Goal: Task Accomplishment & Management: Use online tool/utility

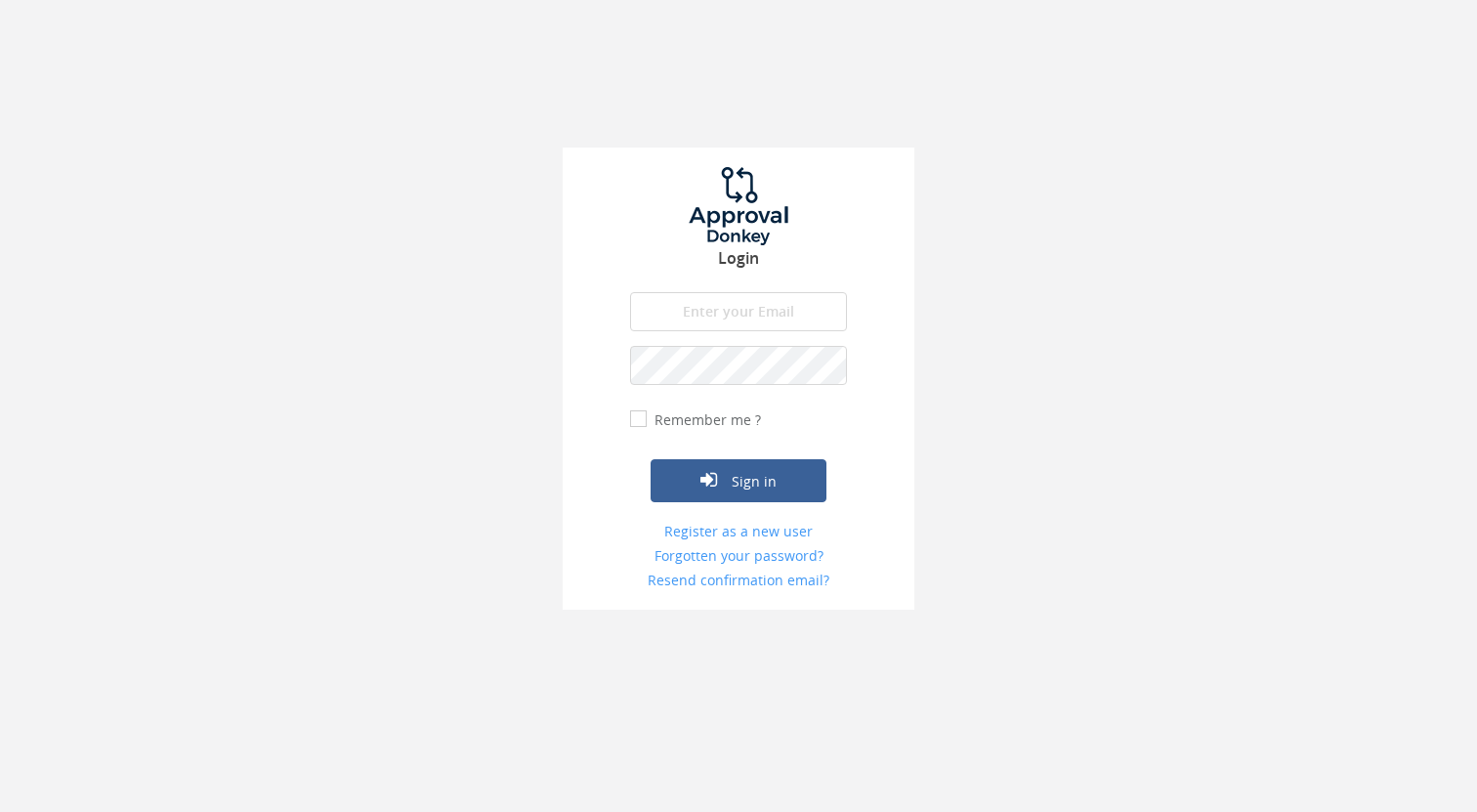
type input "[EMAIL_ADDRESS][DOMAIN_NAME]"
click at [739, 480] on button "Sign in" at bounding box center [739, 481] width 176 height 43
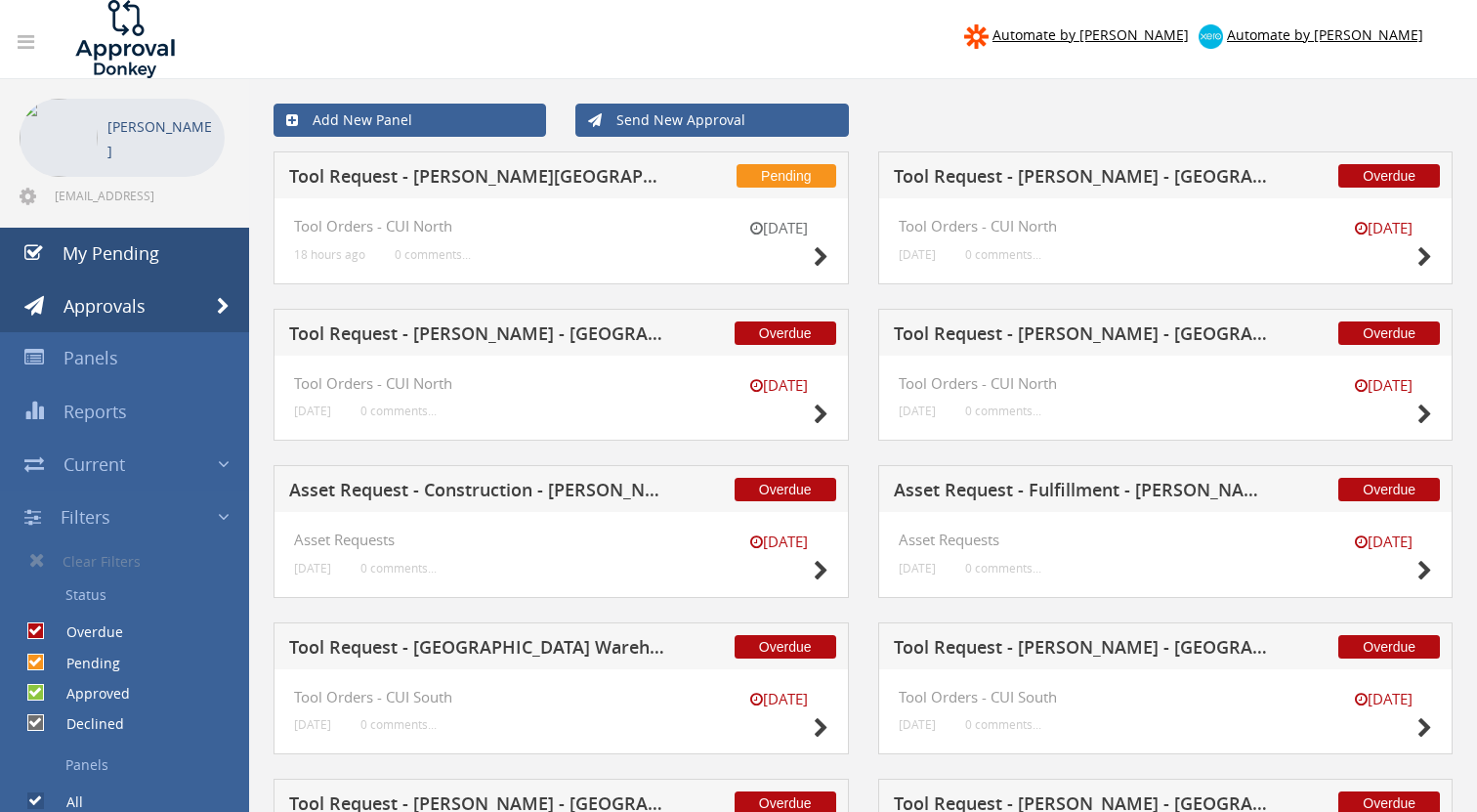
click at [133, 256] on span "My Pending" at bounding box center [111, 253] width 97 height 24
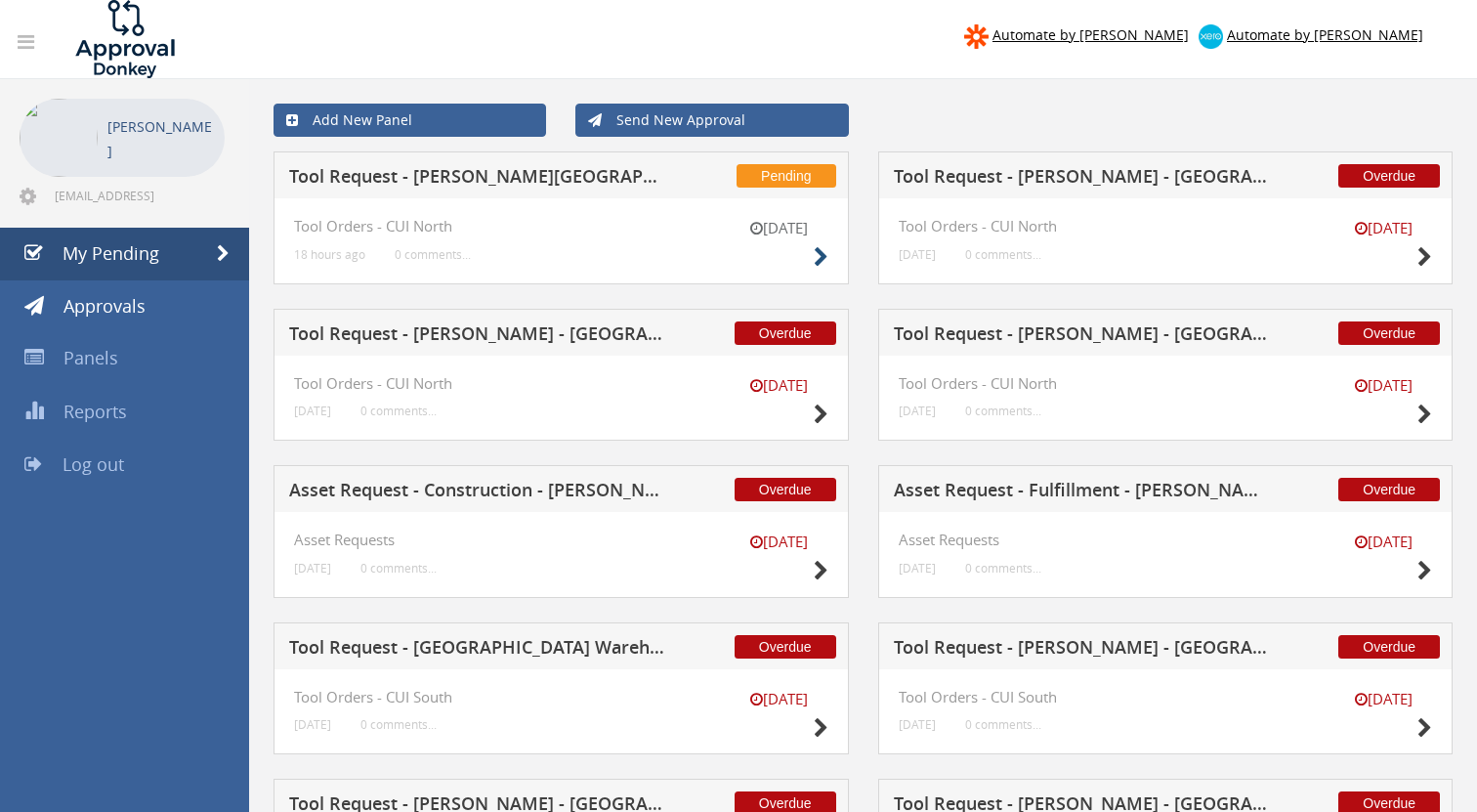
click at [820, 257] on icon at bounding box center [821, 257] width 15 height 21
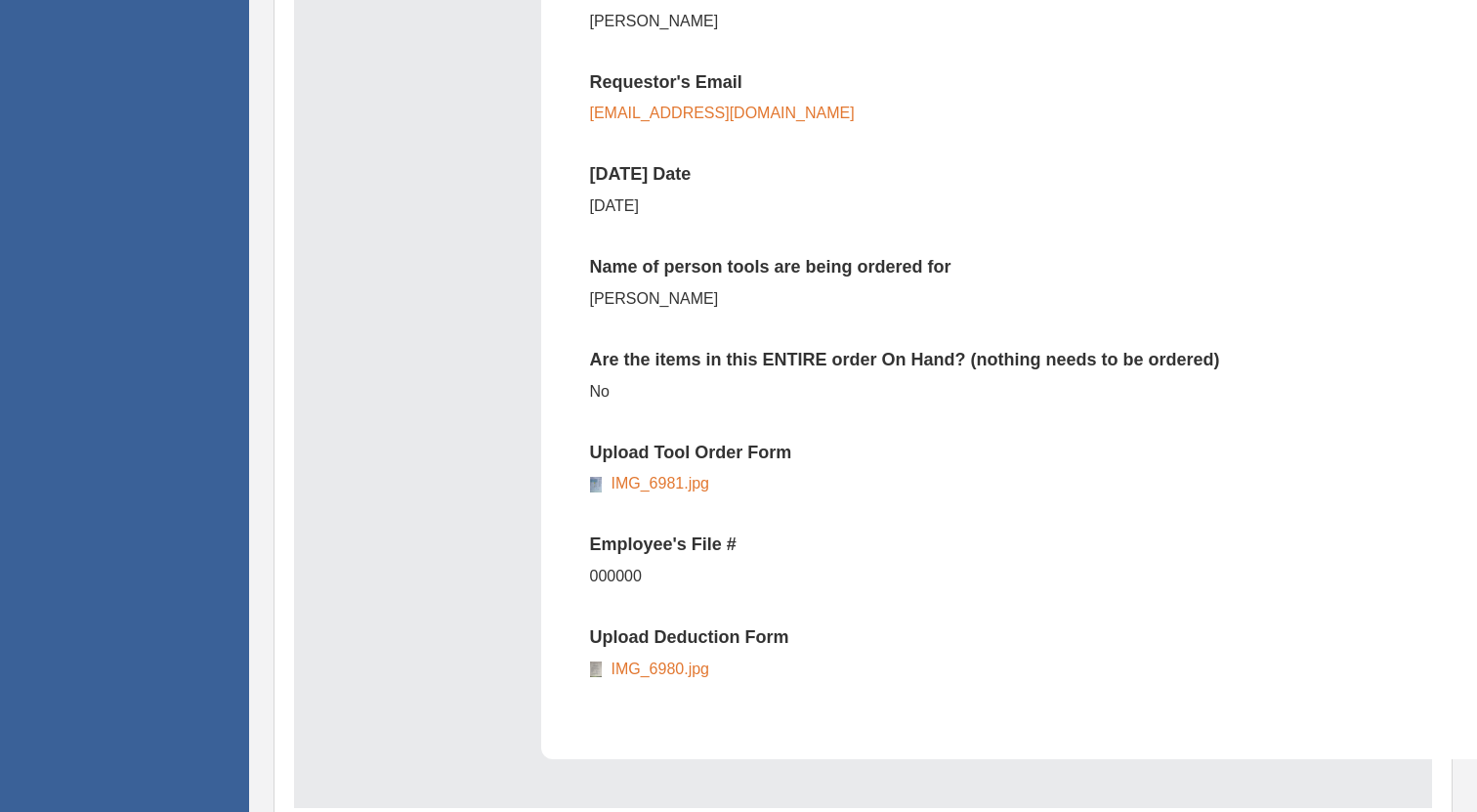
scroll to position [866, 0]
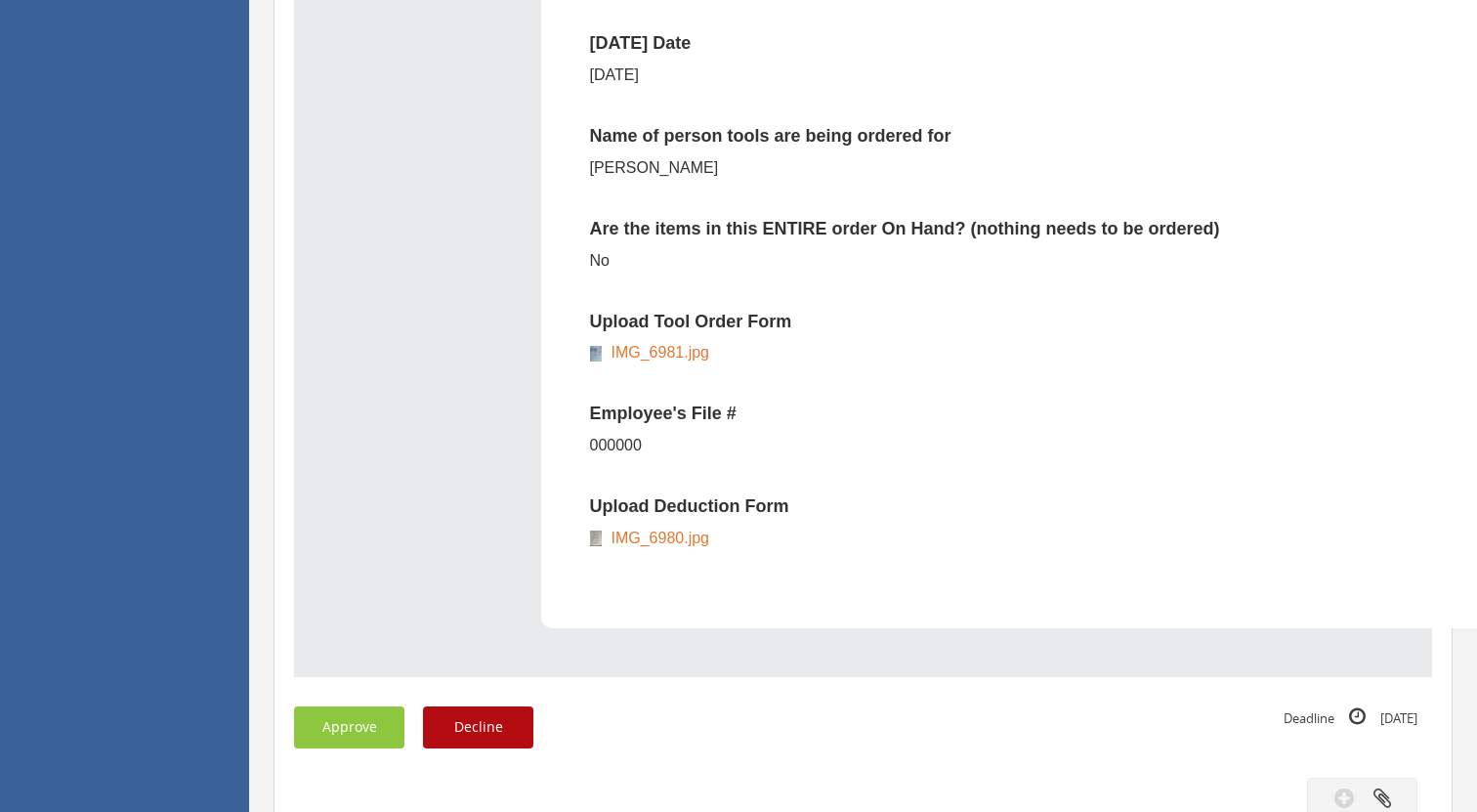
click at [666, 346] on link "IMG_6981.jpg" at bounding box center [656, 352] width 109 height 17
click at [385, 713] on button "Approve" at bounding box center [350, 727] width 111 height 42
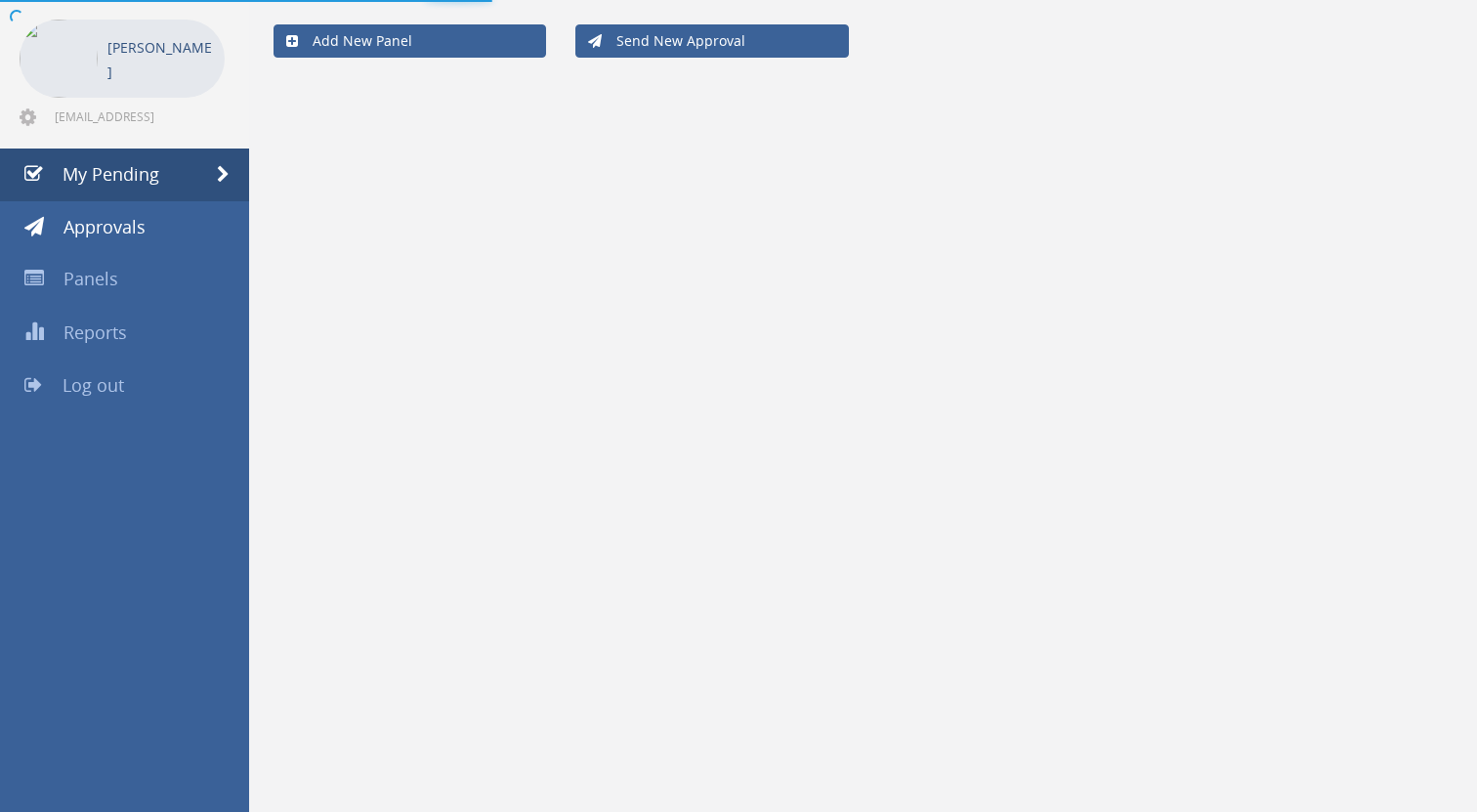
scroll to position [79, 0]
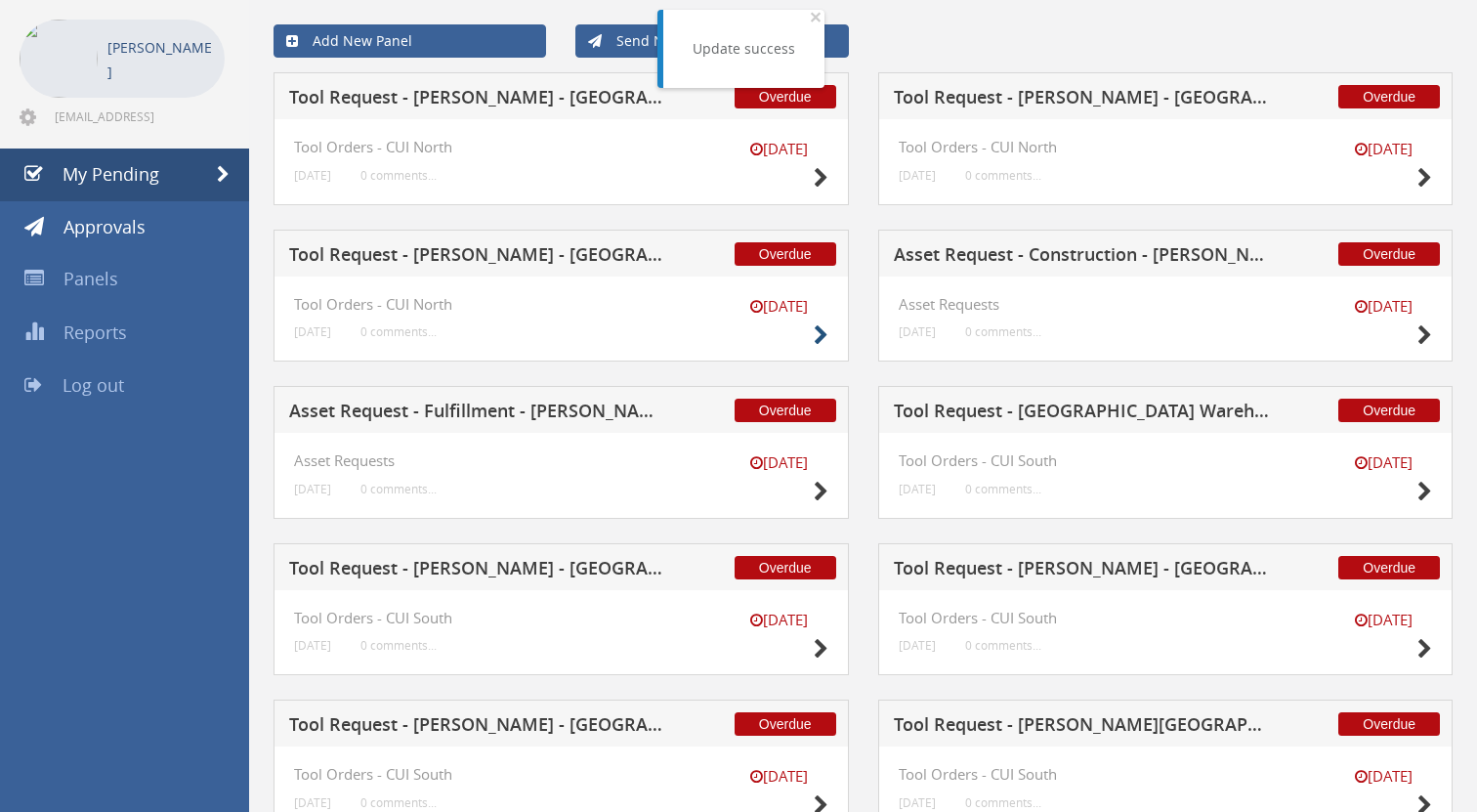
click at [818, 335] on icon at bounding box center [821, 335] width 15 height 21
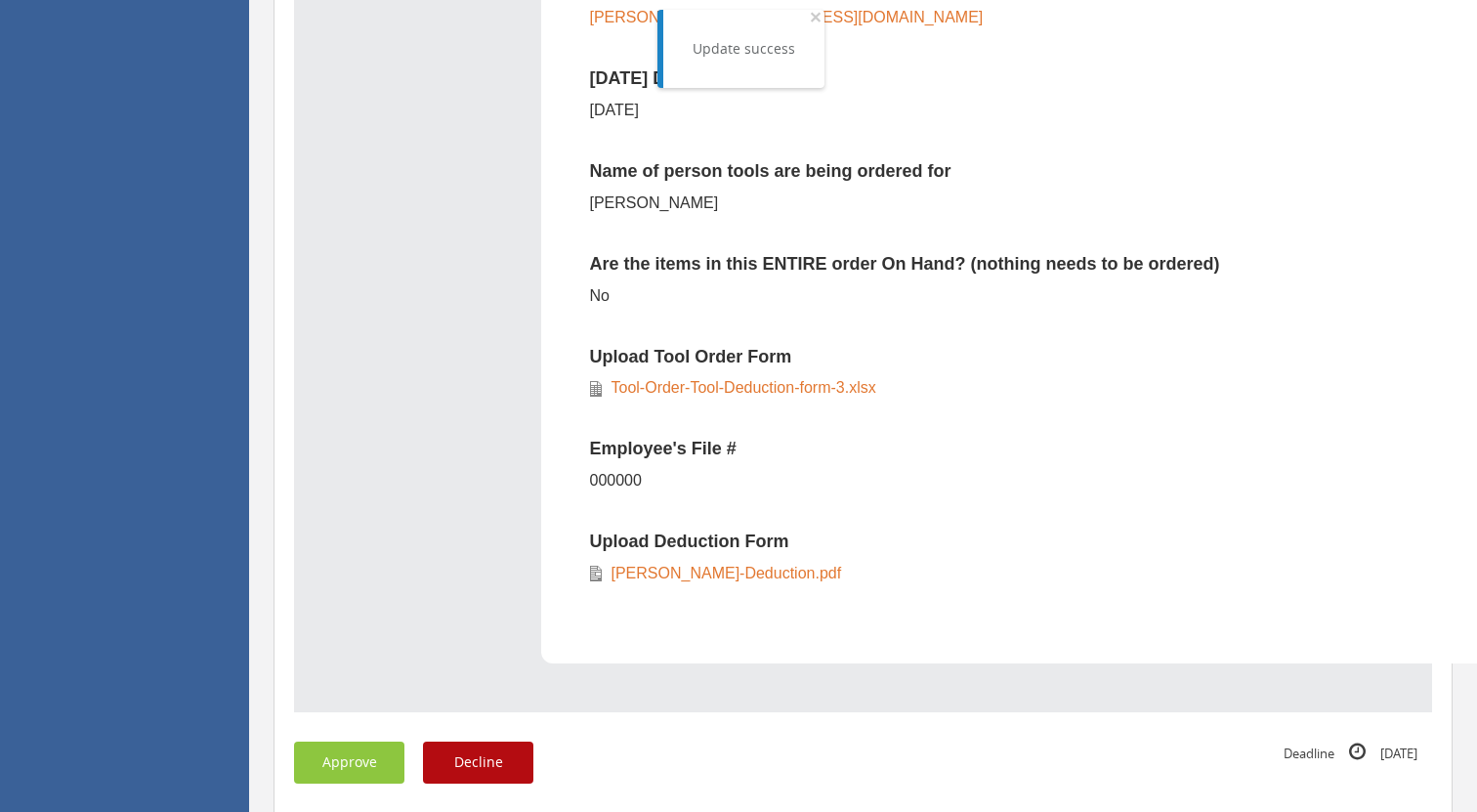
scroll to position [1120, 0]
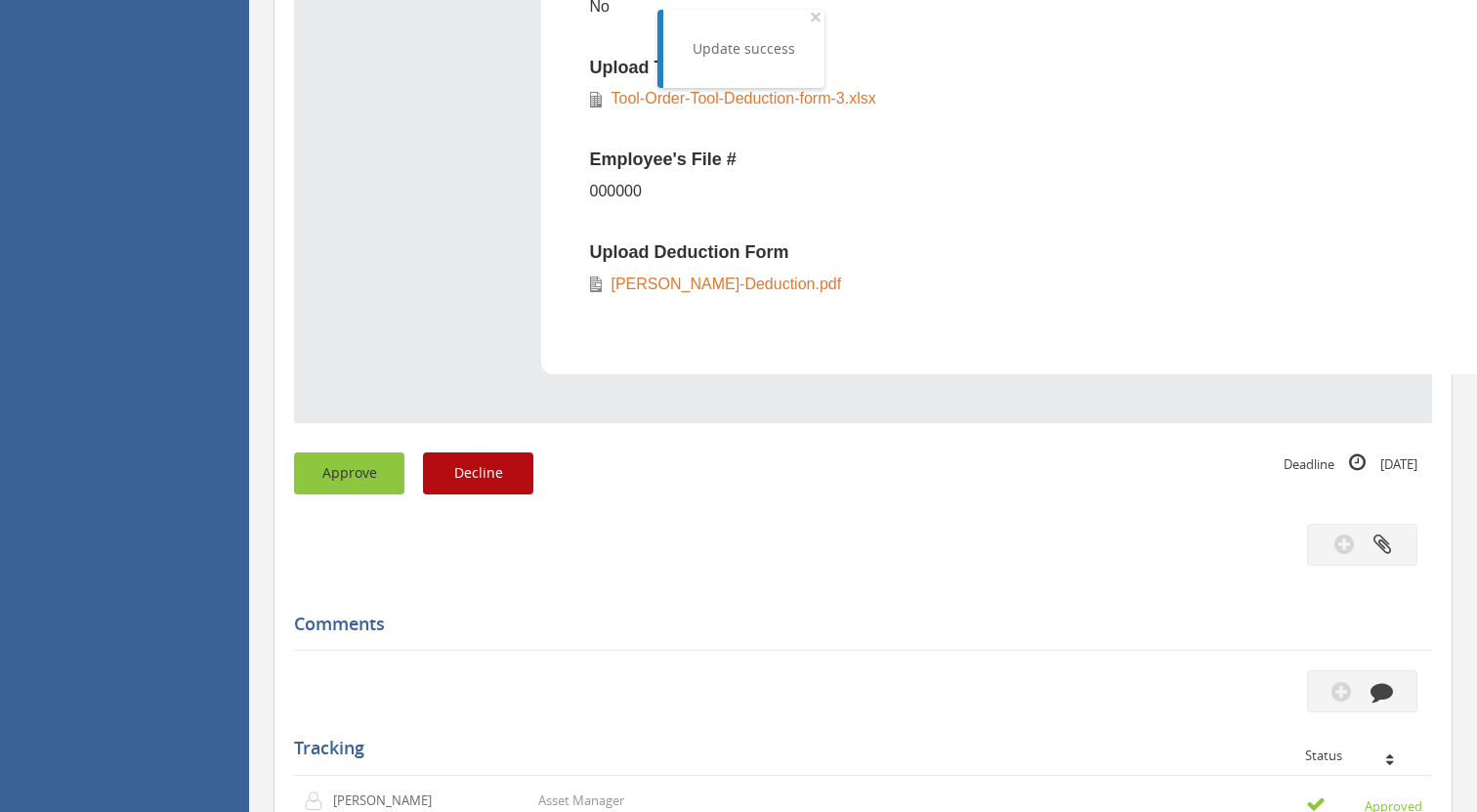
click at [349, 458] on button "Approve" at bounding box center [350, 473] width 111 height 42
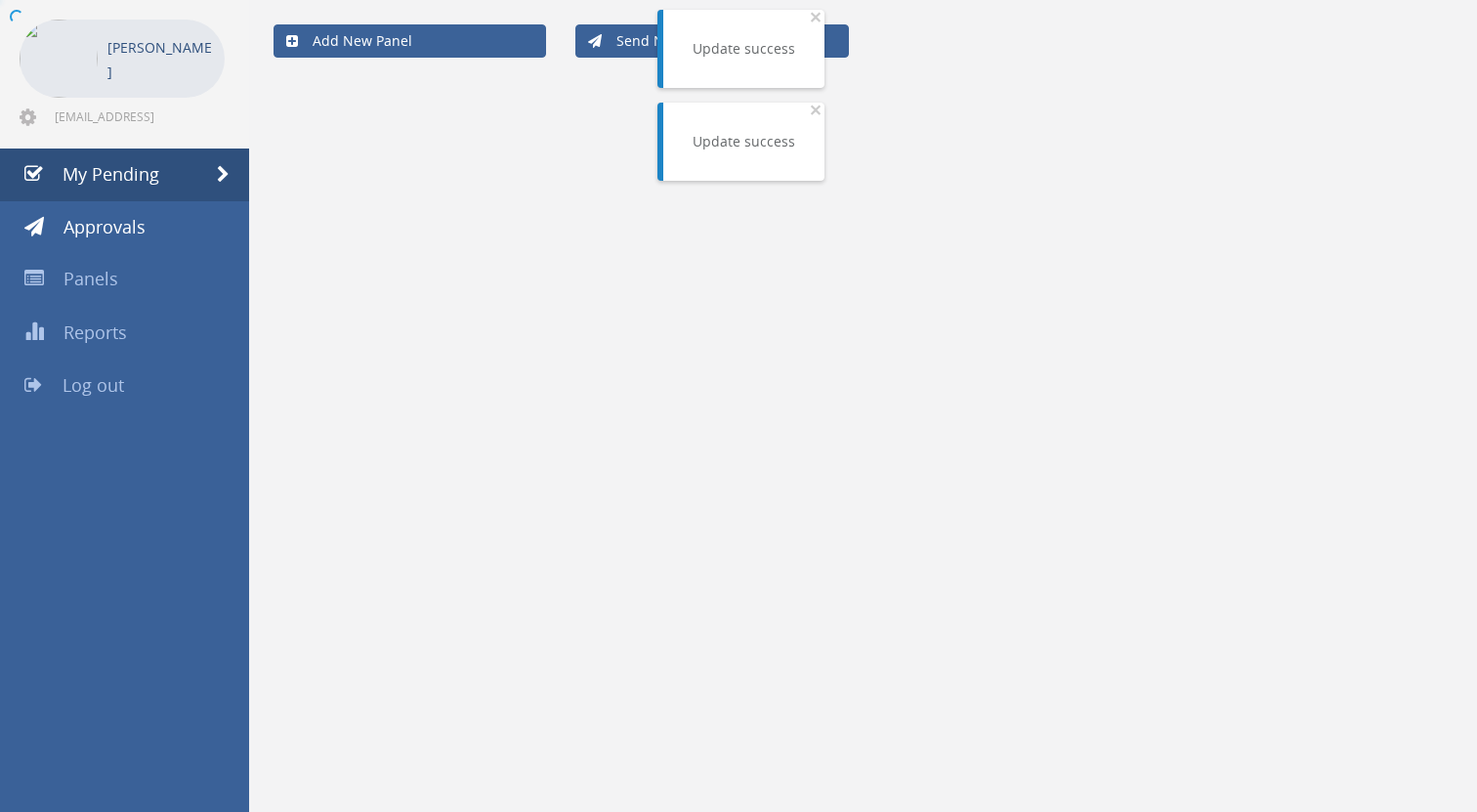
scroll to position [79, 0]
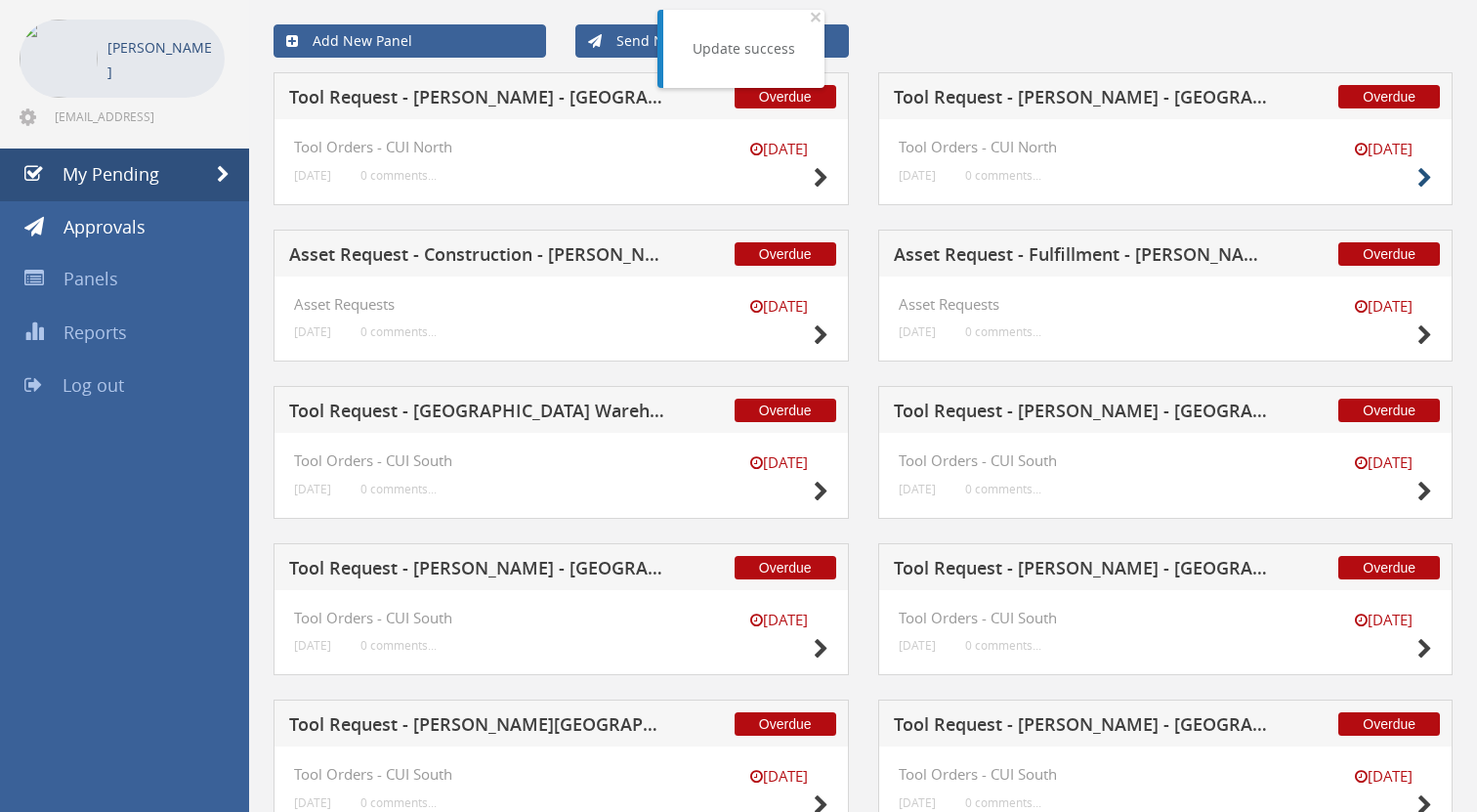
click at [1420, 180] on icon at bounding box center [1425, 178] width 15 height 21
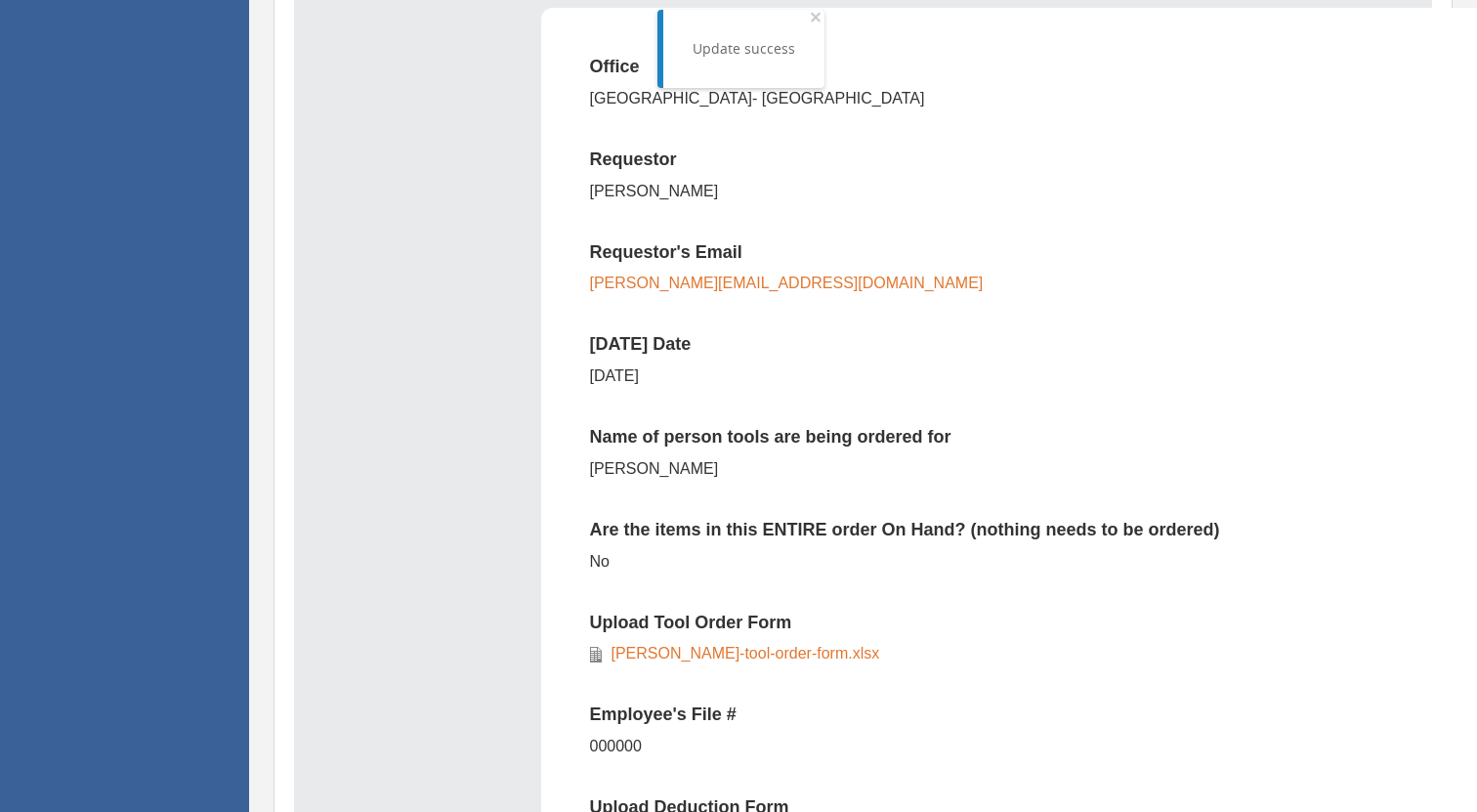
scroll to position [765, 0]
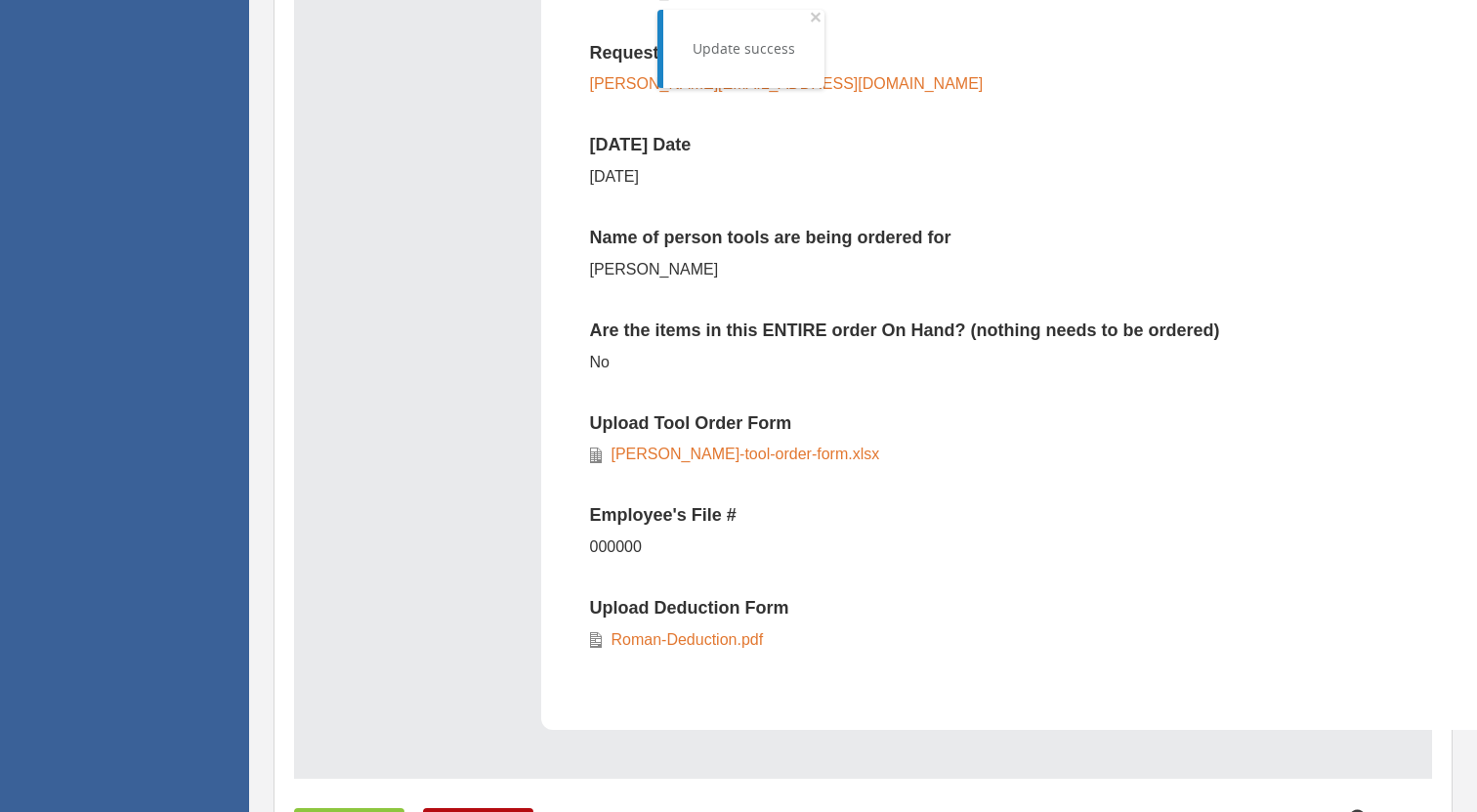
click at [683, 454] on link "Jonathan-roman-tool-order-form.xlsx" at bounding box center [741, 453] width 279 height 17
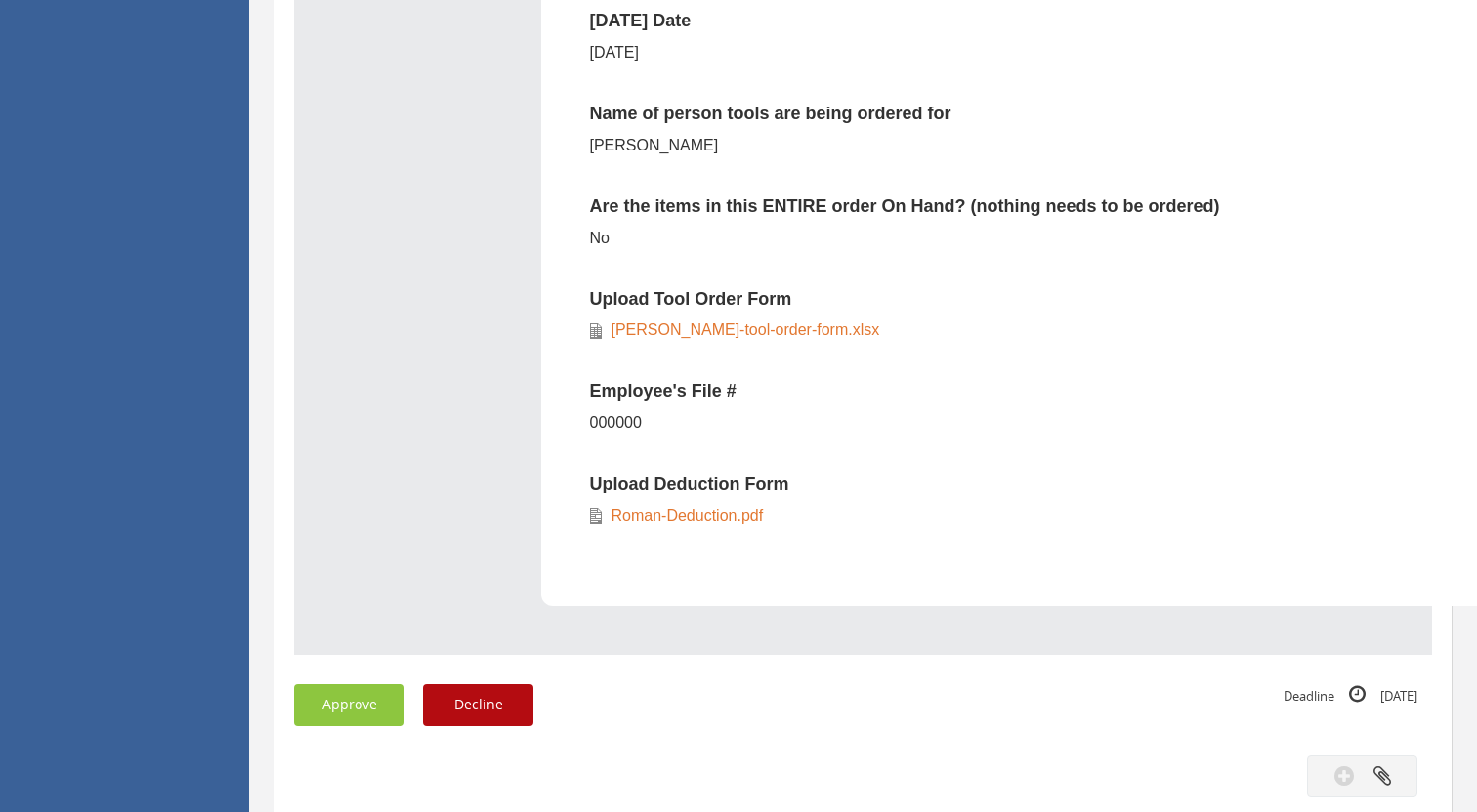
scroll to position [938, 0]
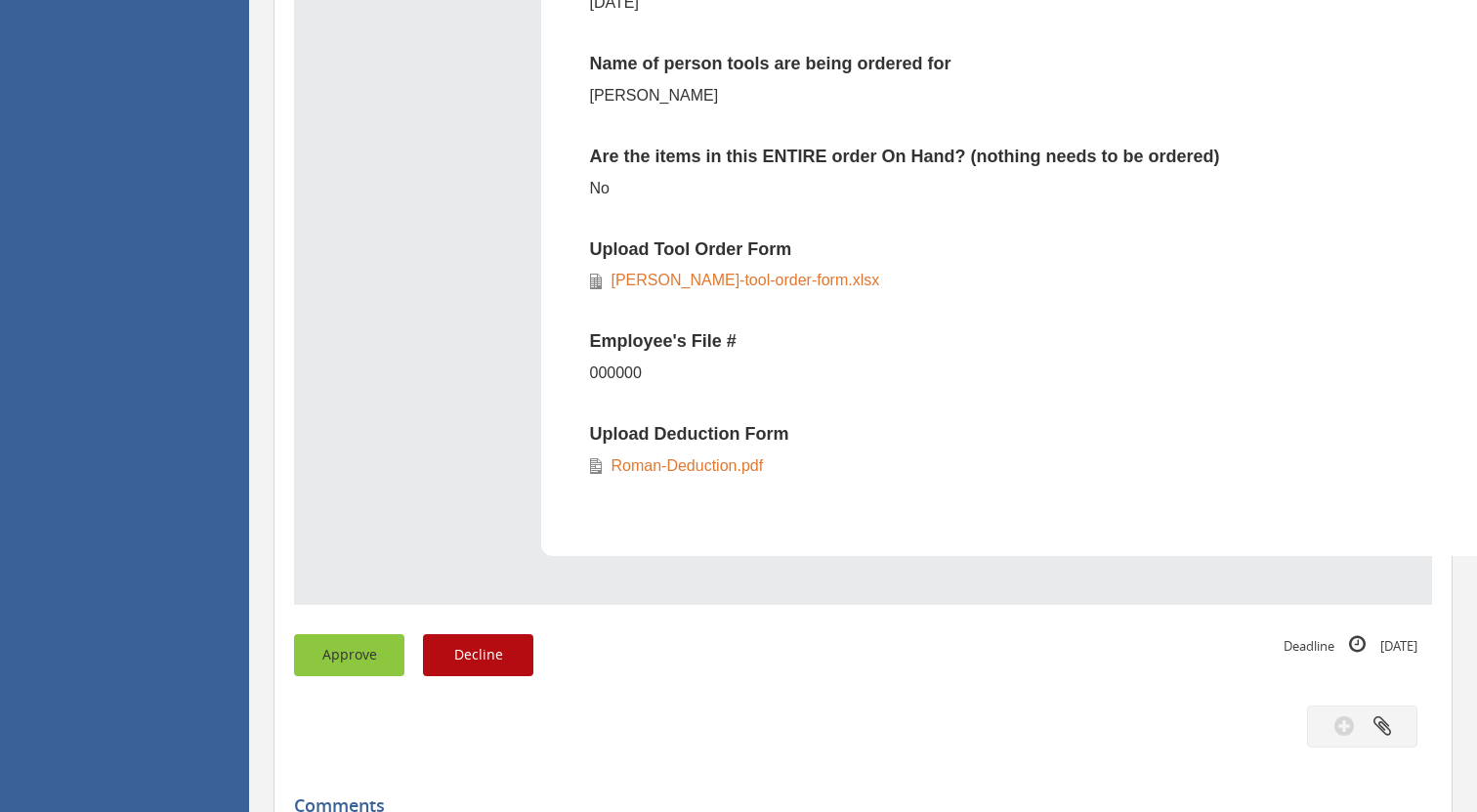
click at [366, 648] on button "Approve" at bounding box center [350, 655] width 111 height 42
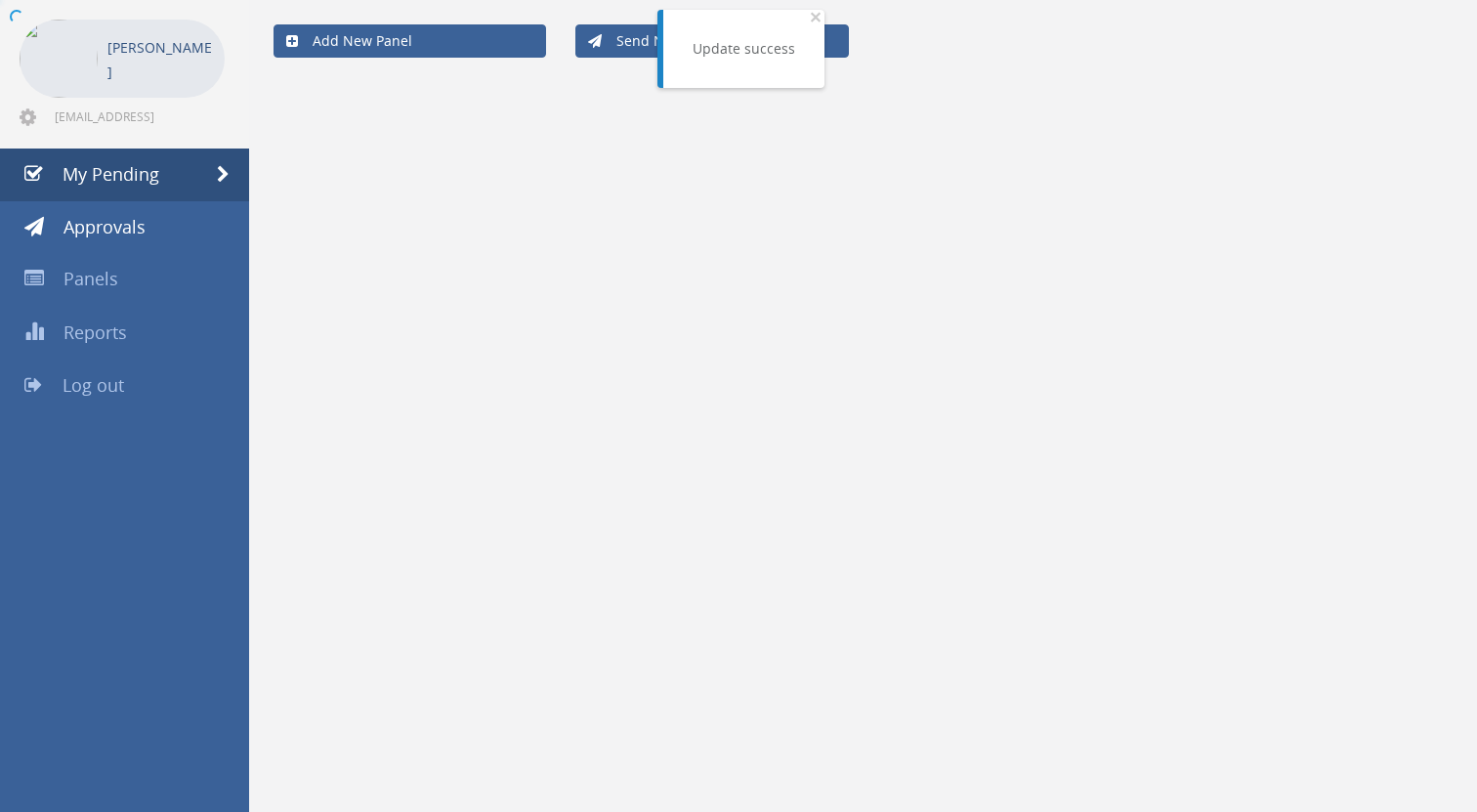
scroll to position [79, 0]
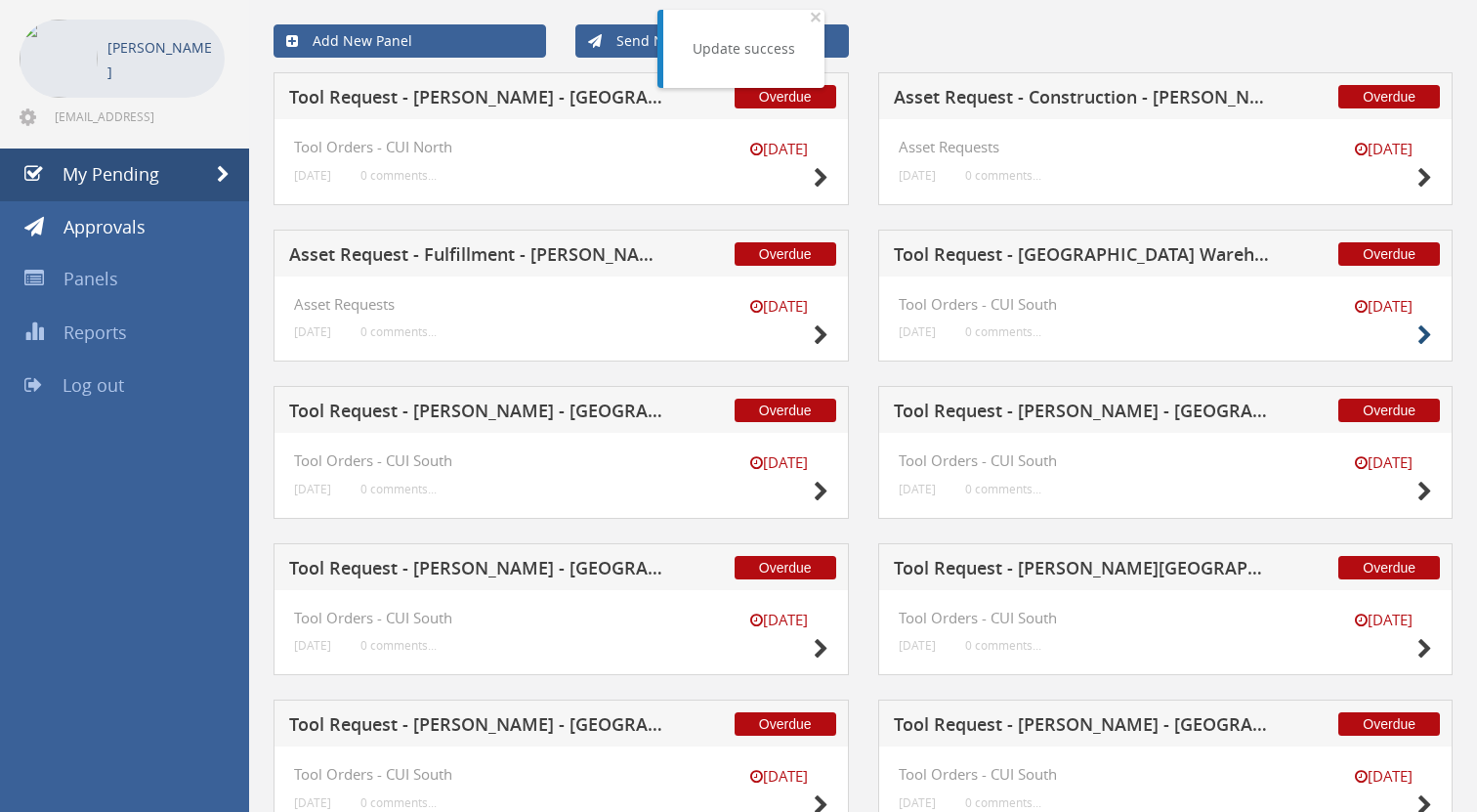
click at [1429, 332] on icon at bounding box center [1425, 335] width 15 height 21
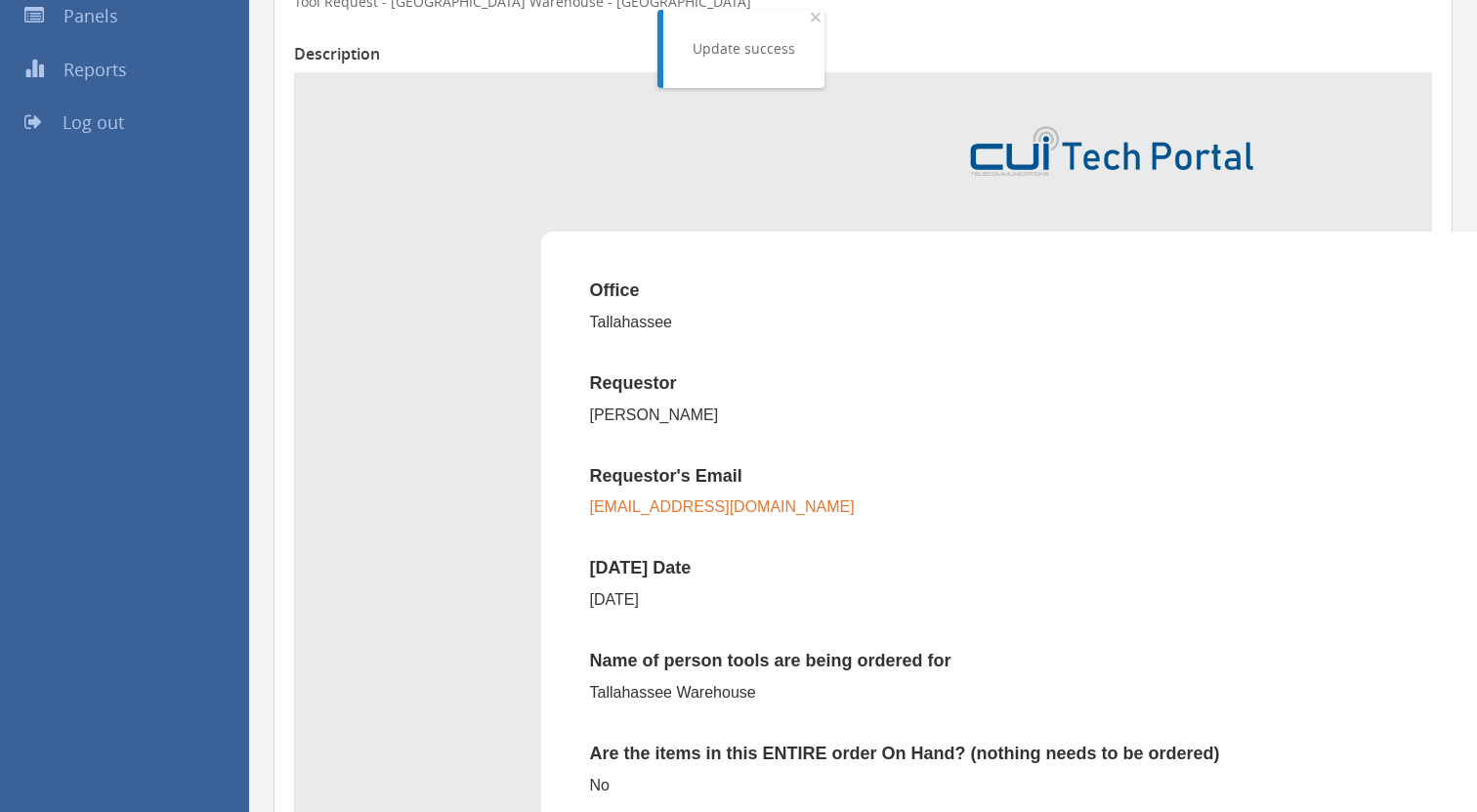
scroll to position [547, 0]
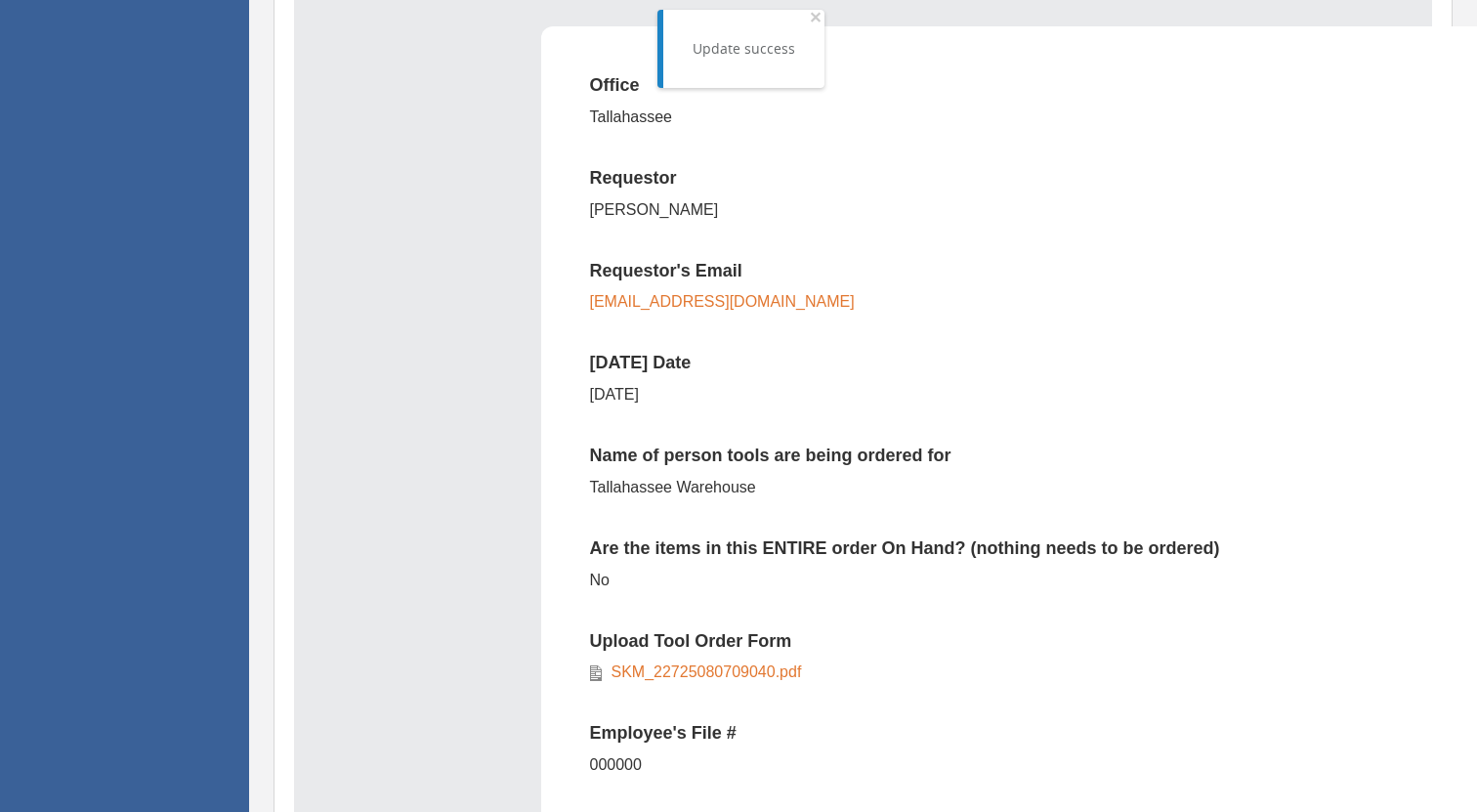
click at [703, 664] on link "SKM_22725080709040.pdf" at bounding box center [701, 672] width 201 height 17
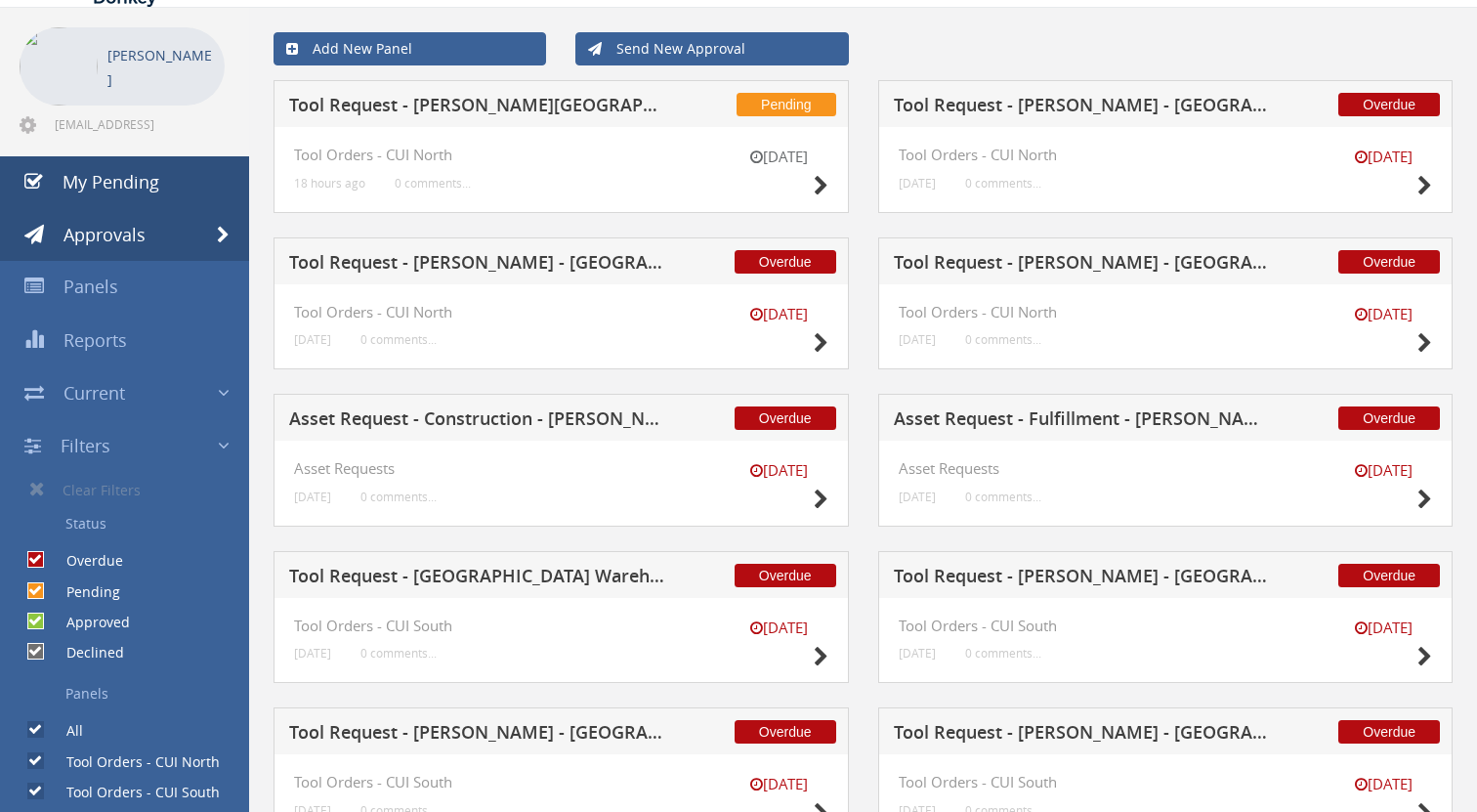
scroll to position [69, 0]
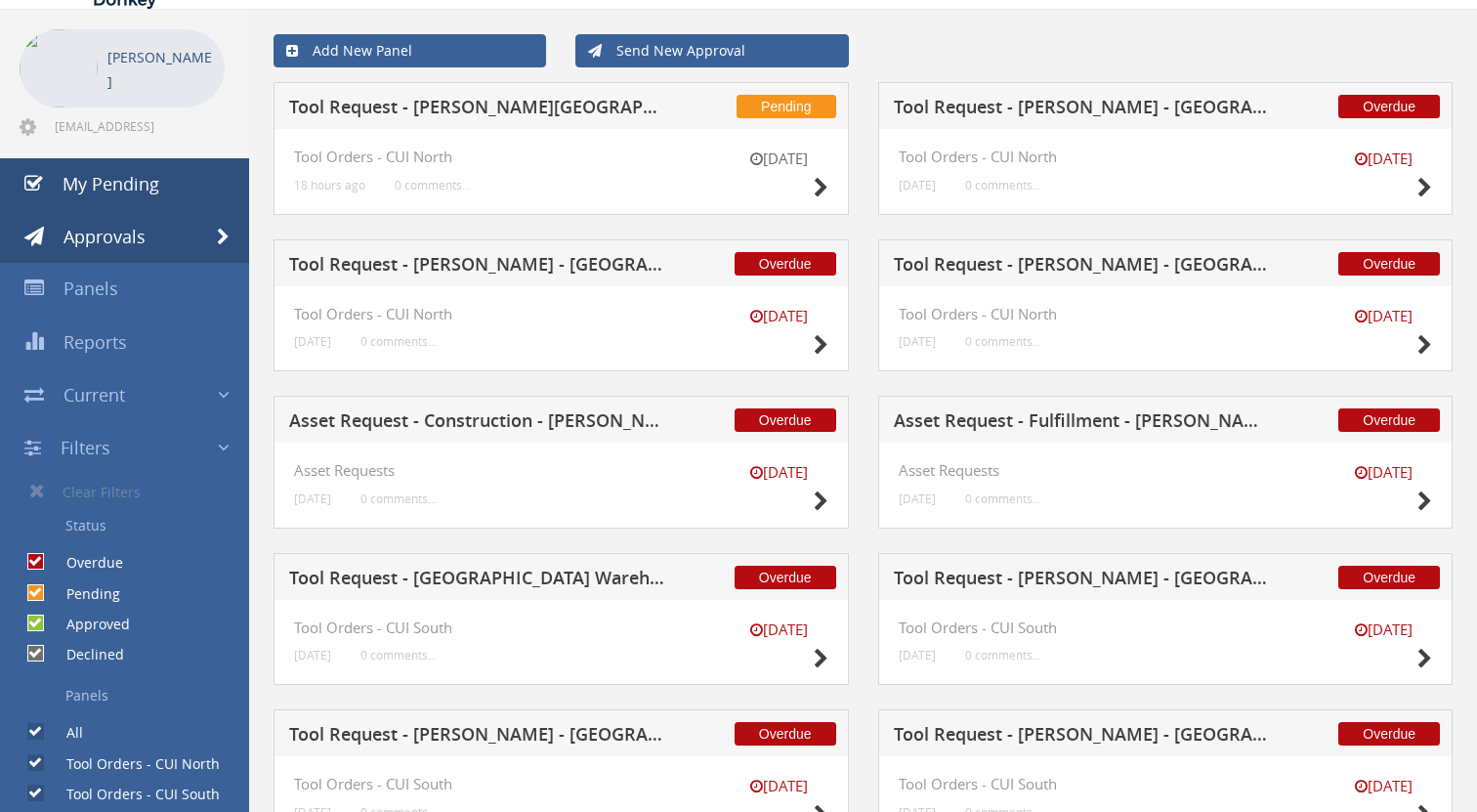
click at [111, 195] on link "My Pending" at bounding box center [124, 184] width 249 height 52
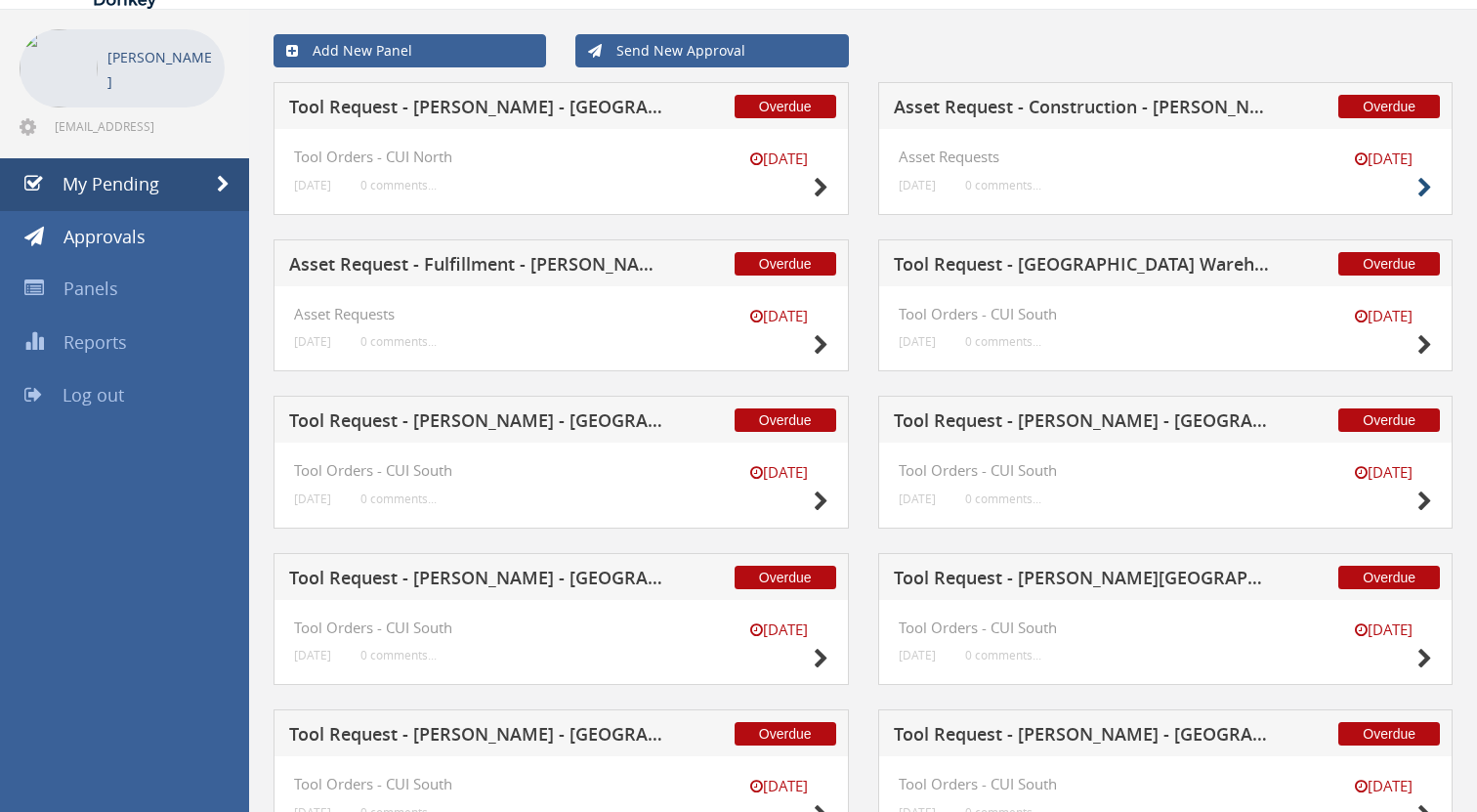
click at [1418, 185] on small at bounding box center [1425, 188] width 15 height 28
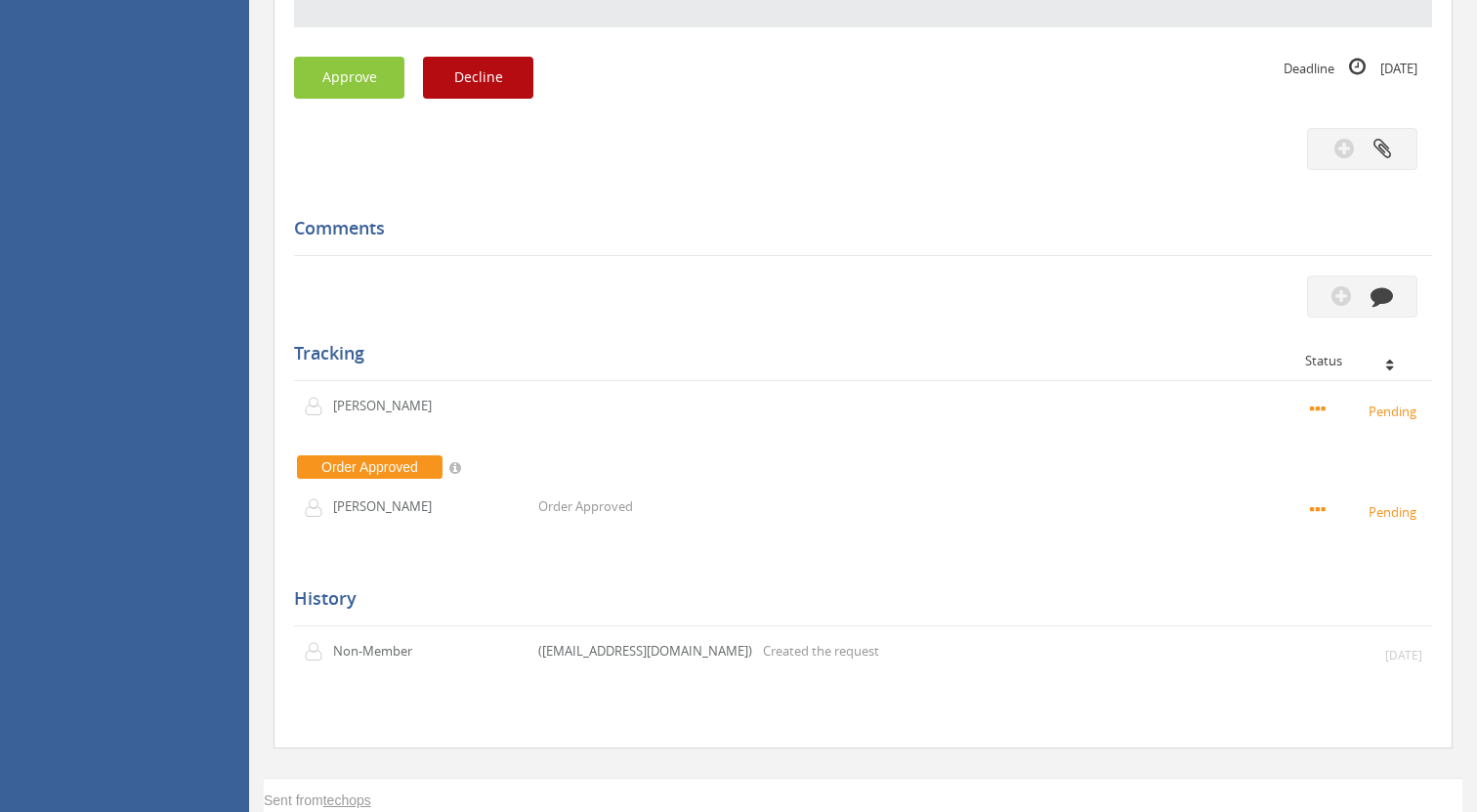
scroll to position [1783, 0]
click at [482, 81] on button "Decline" at bounding box center [478, 77] width 111 height 42
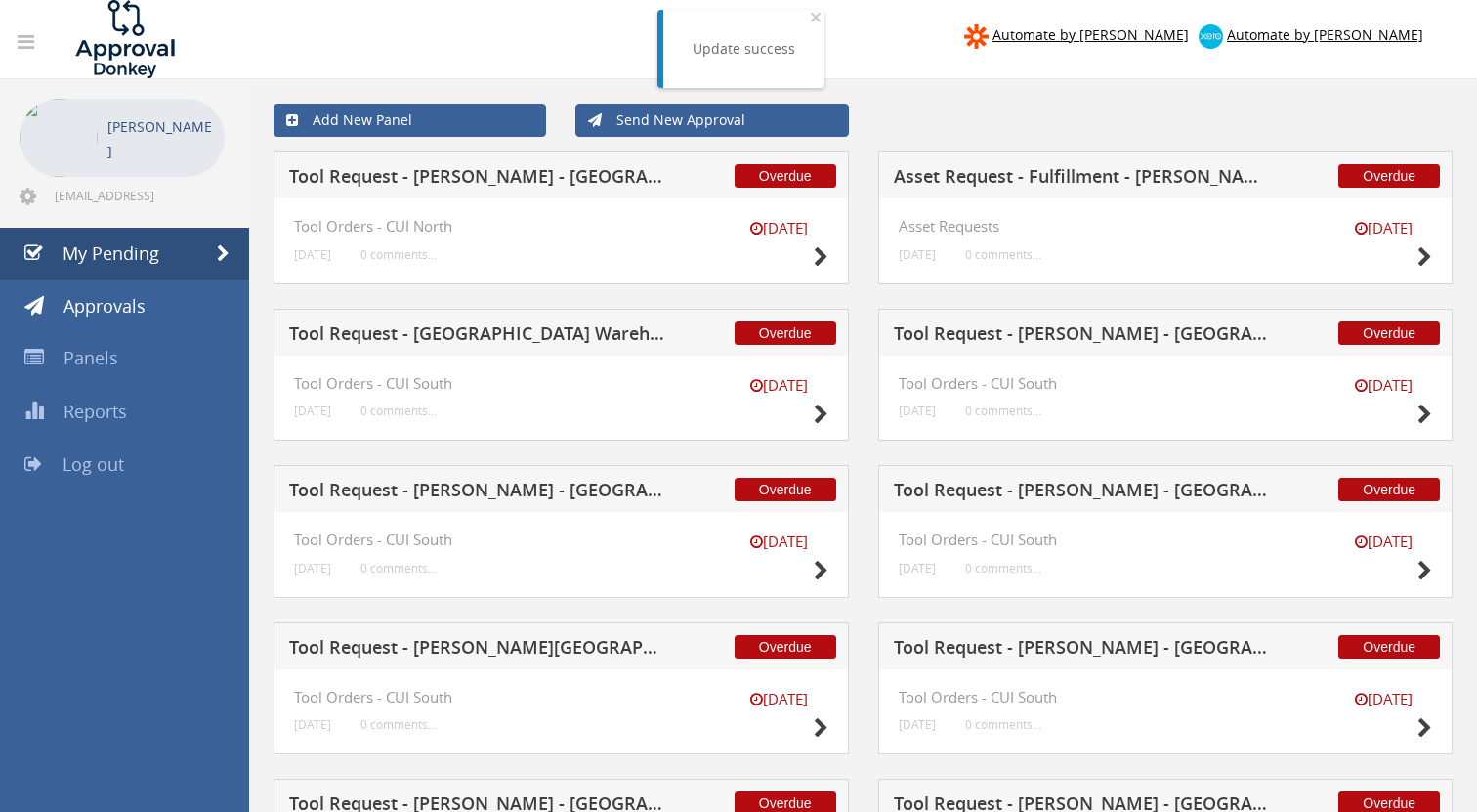
click at [136, 246] on span "My Pending" at bounding box center [111, 253] width 97 height 24
click at [130, 250] on span "My Pending" at bounding box center [111, 253] width 97 height 24
click at [97, 252] on span "My Pending" at bounding box center [111, 253] width 97 height 24
click at [819, 247] on icon at bounding box center [821, 257] width 15 height 21
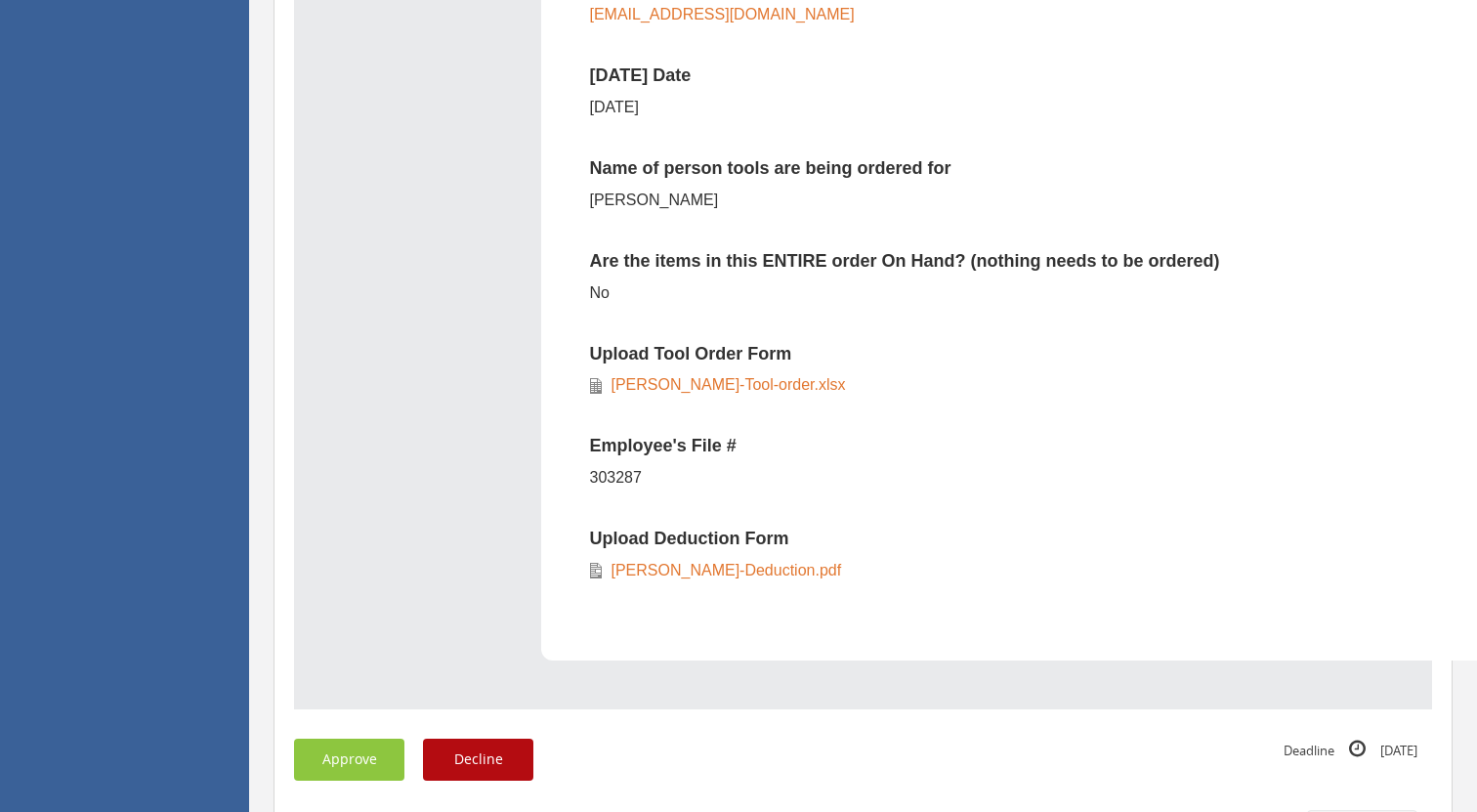
scroll to position [917, 0]
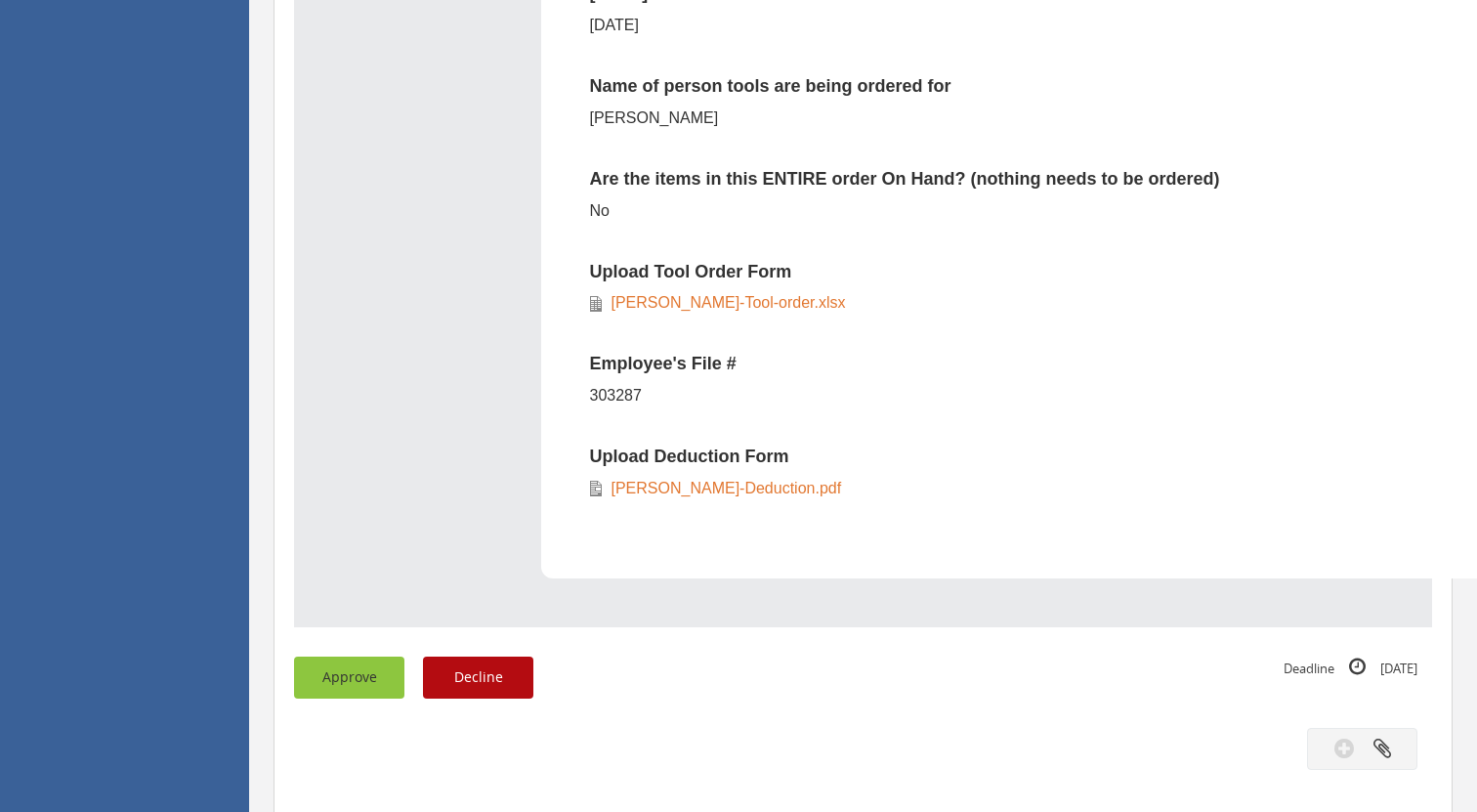
click at [365, 664] on button "Approve" at bounding box center [350, 678] width 111 height 42
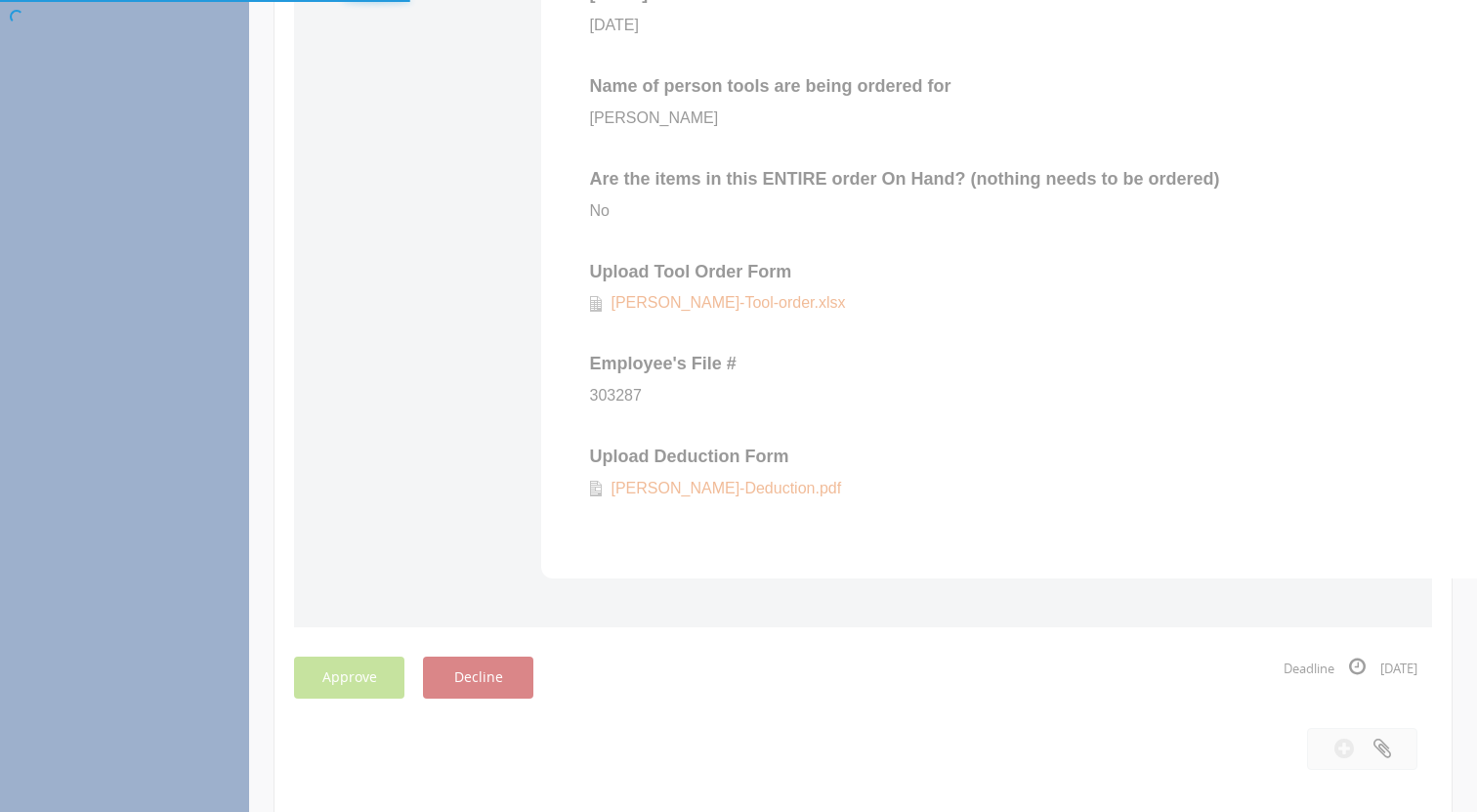
scroll to position [79, 0]
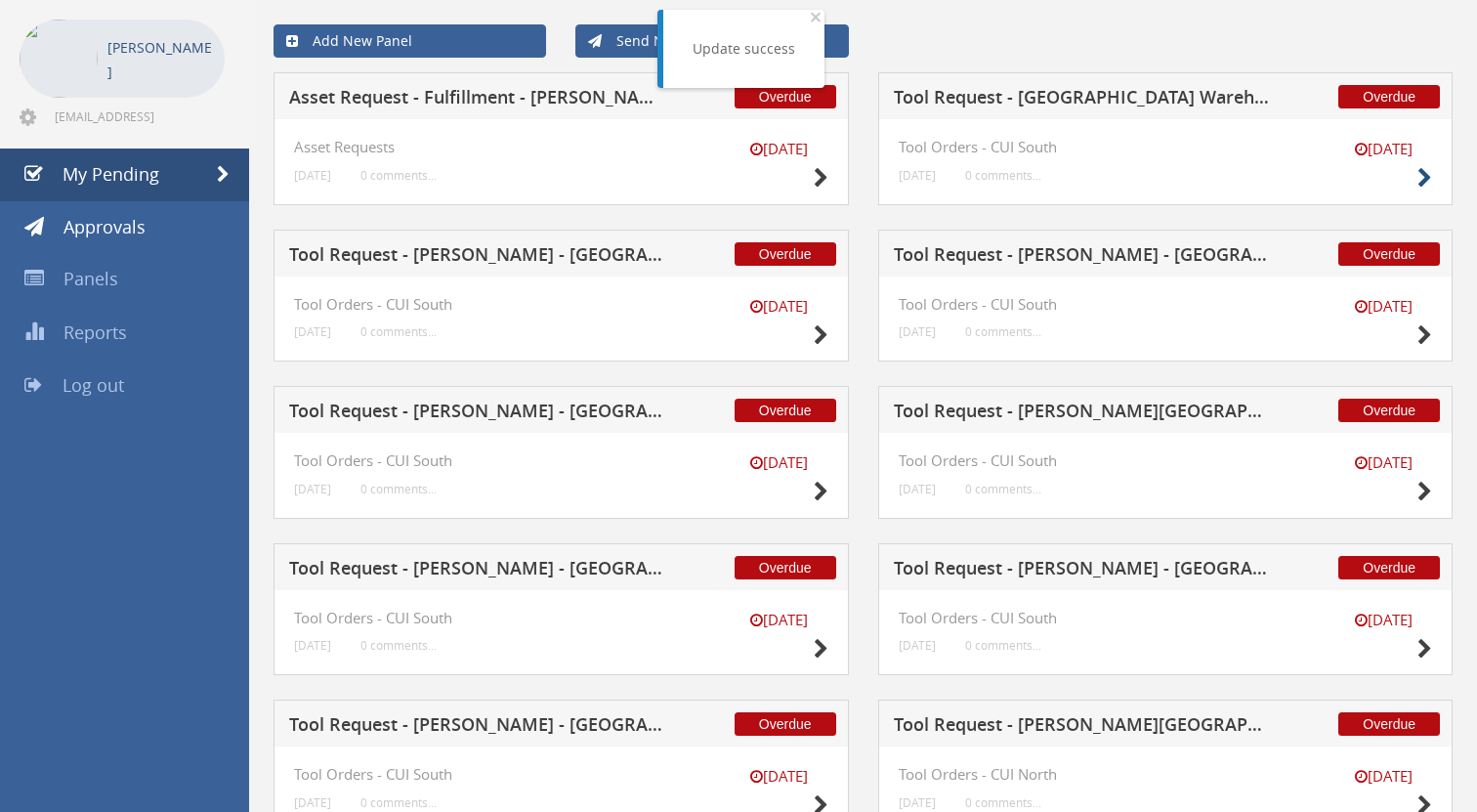
click at [1428, 178] on icon at bounding box center [1425, 178] width 15 height 21
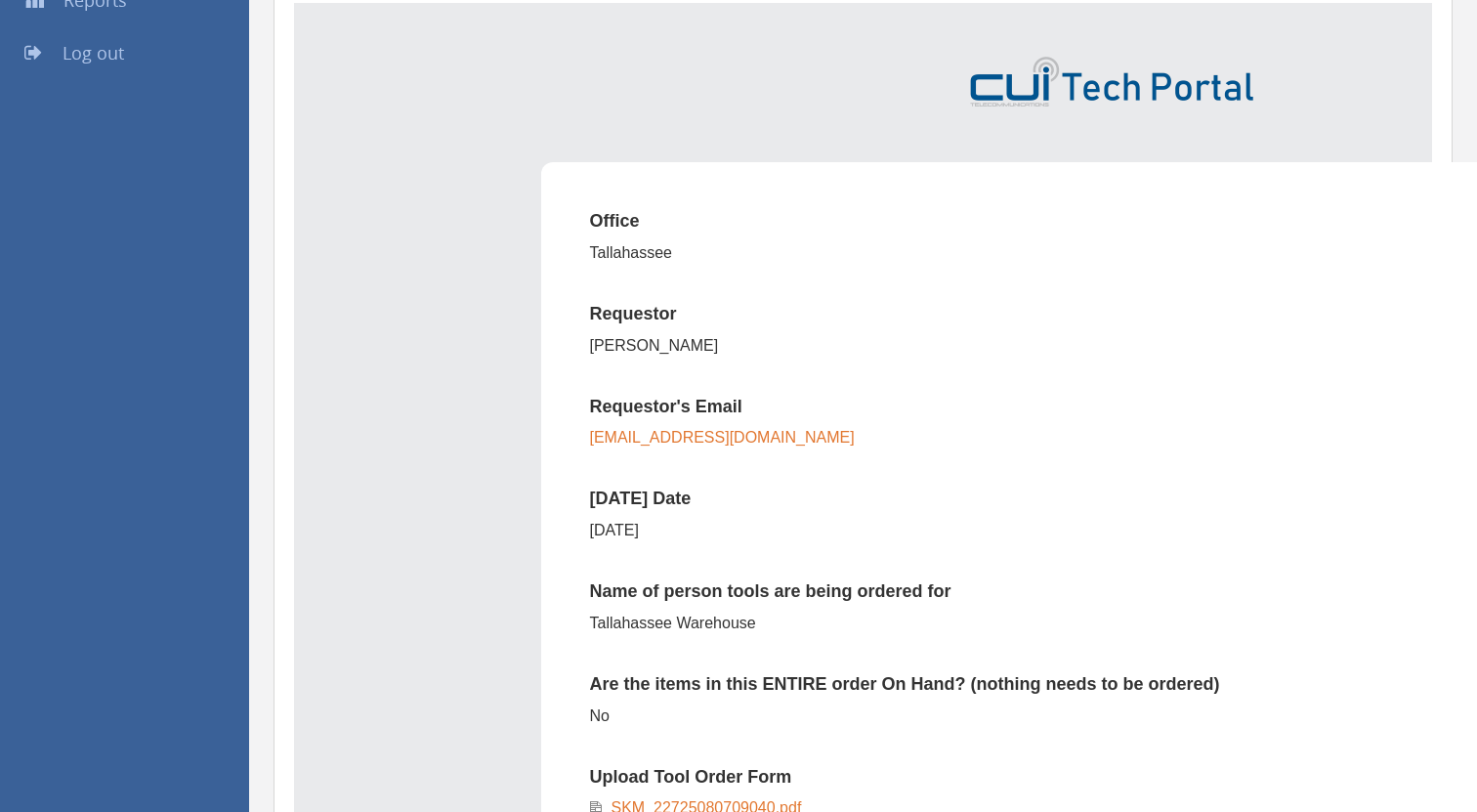
scroll to position [932, 0]
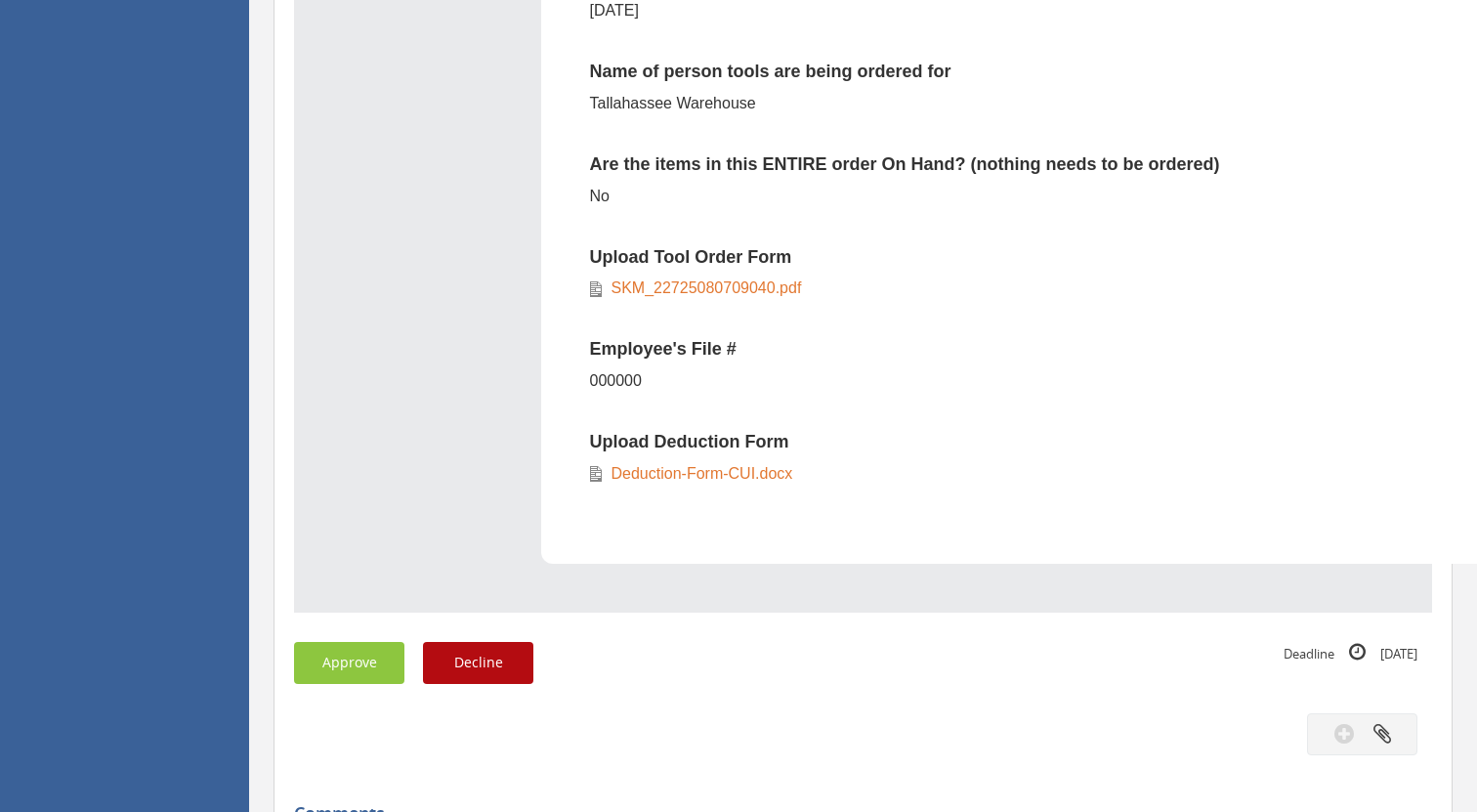
click at [692, 465] on link "Deduction-Form-CUI.docx" at bounding box center [697, 473] width 192 height 17
click at [491, 660] on button "Decline" at bounding box center [478, 663] width 111 height 42
